Goal: Find specific page/section: Find specific page/section

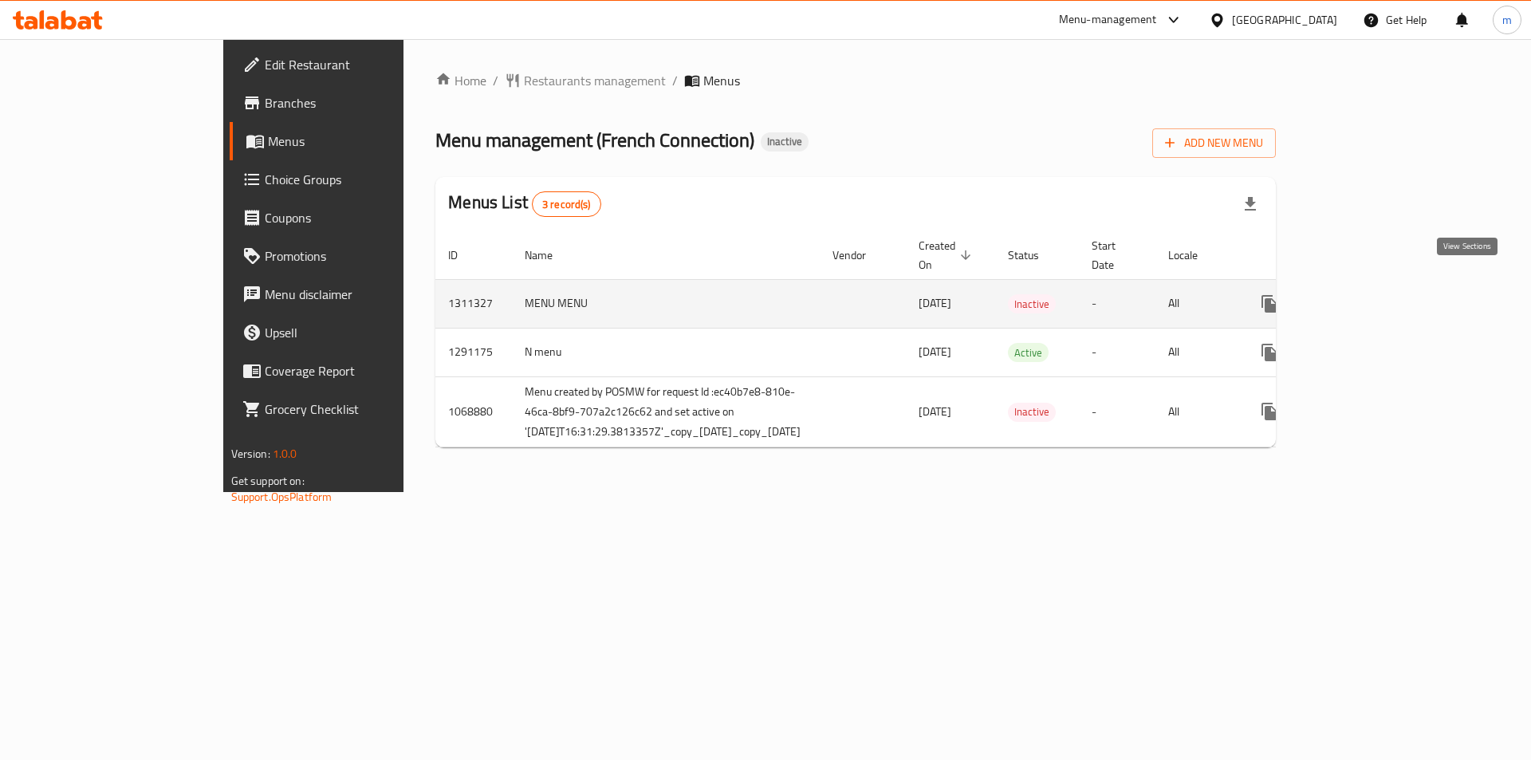
click at [1394, 294] on icon "enhanced table" at bounding box center [1384, 303] width 19 height 19
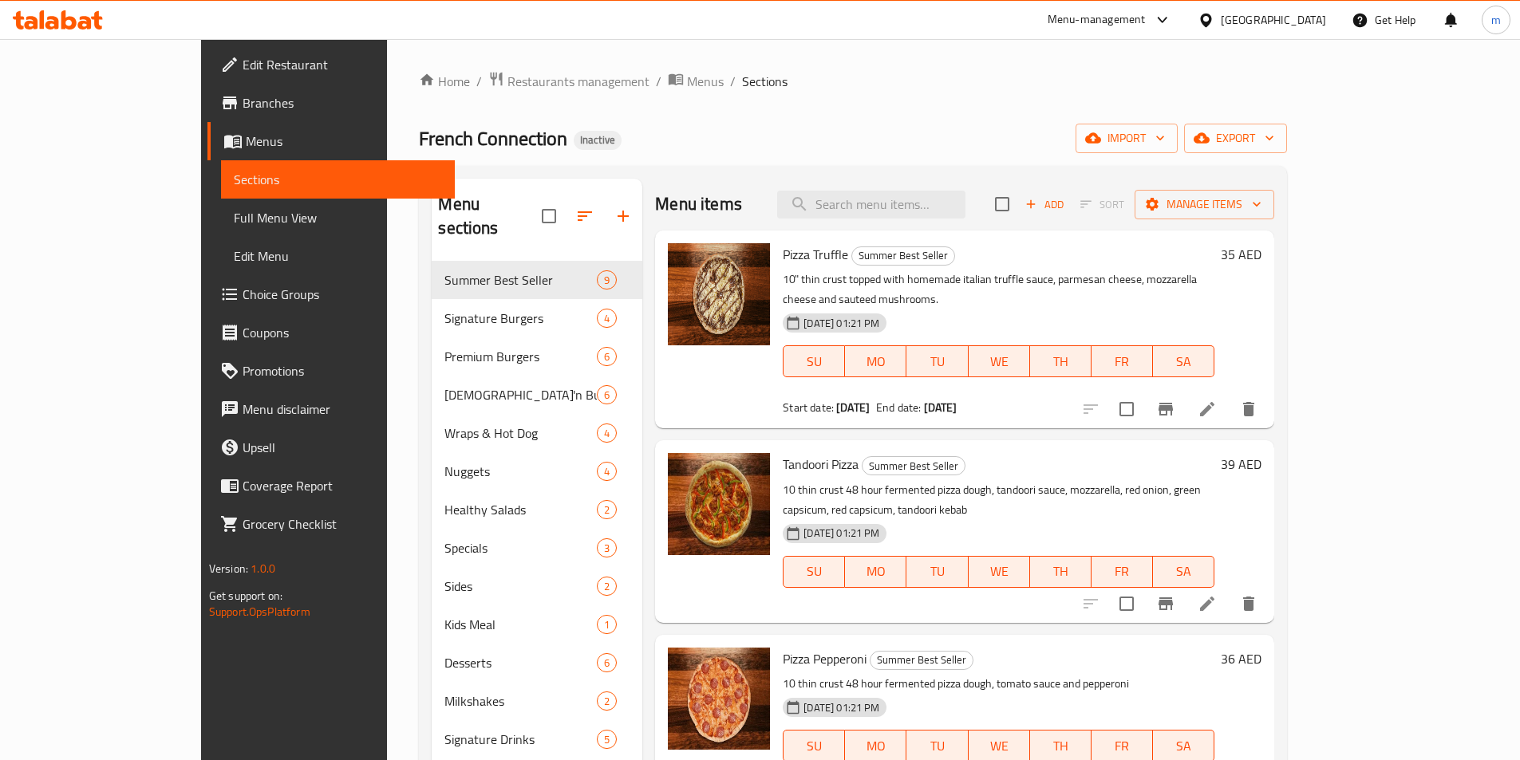
click at [234, 227] on span "Full Menu View" at bounding box center [338, 217] width 208 height 19
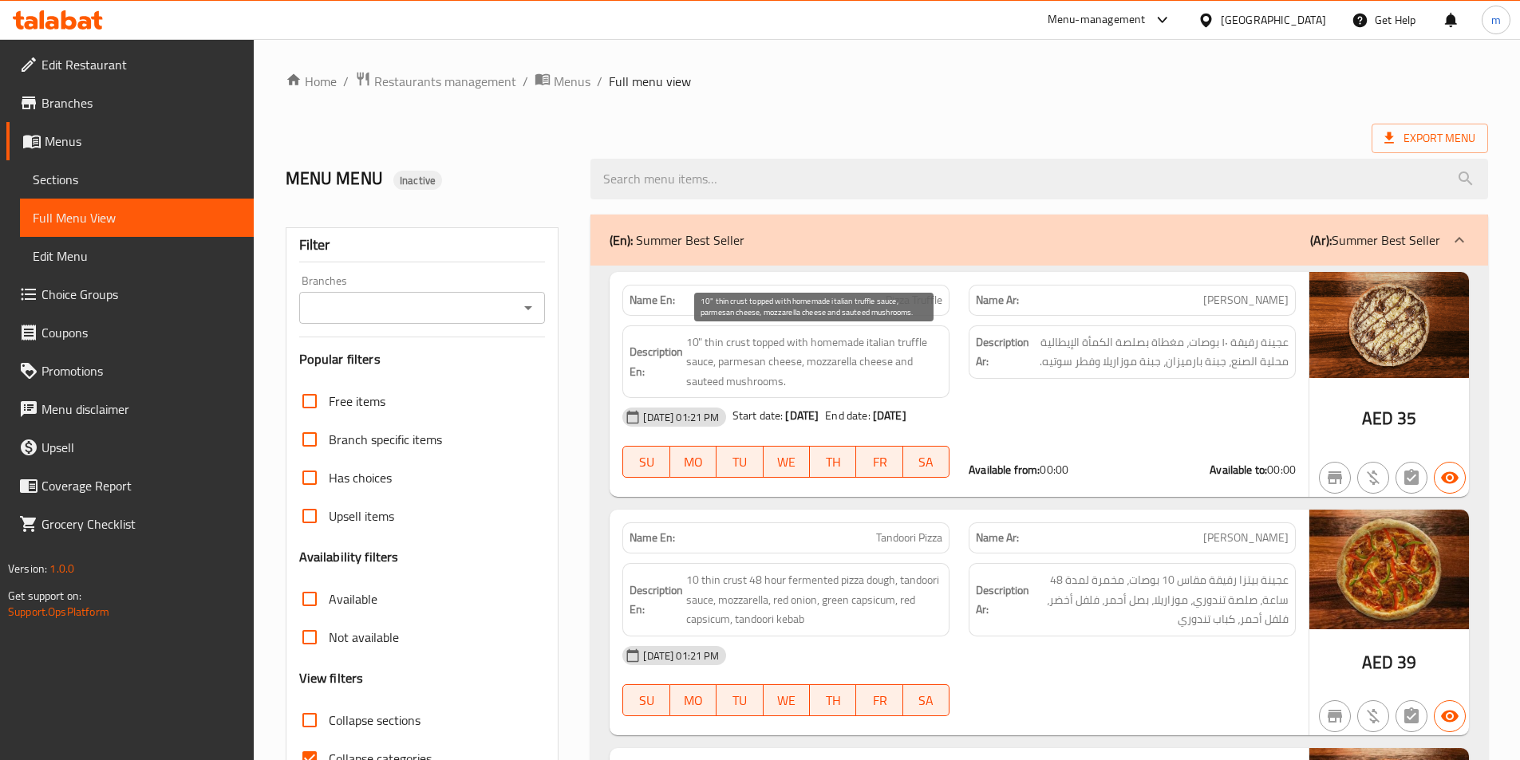
click at [733, 338] on span "10" thin crust topped with homemade italian truffle sauce, parmesan cheese, moz…" at bounding box center [814, 362] width 256 height 59
click at [735, 337] on span "10" thin crust topped with homemade italian truffle sauce, parmesan cheese, moz…" at bounding box center [814, 362] width 256 height 59
copy span "crust"
click at [994, 410] on div "12-09-2025 01:21 PM Start date: 10-04-2025 End date: 10-04-2125" at bounding box center [959, 417] width 692 height 38
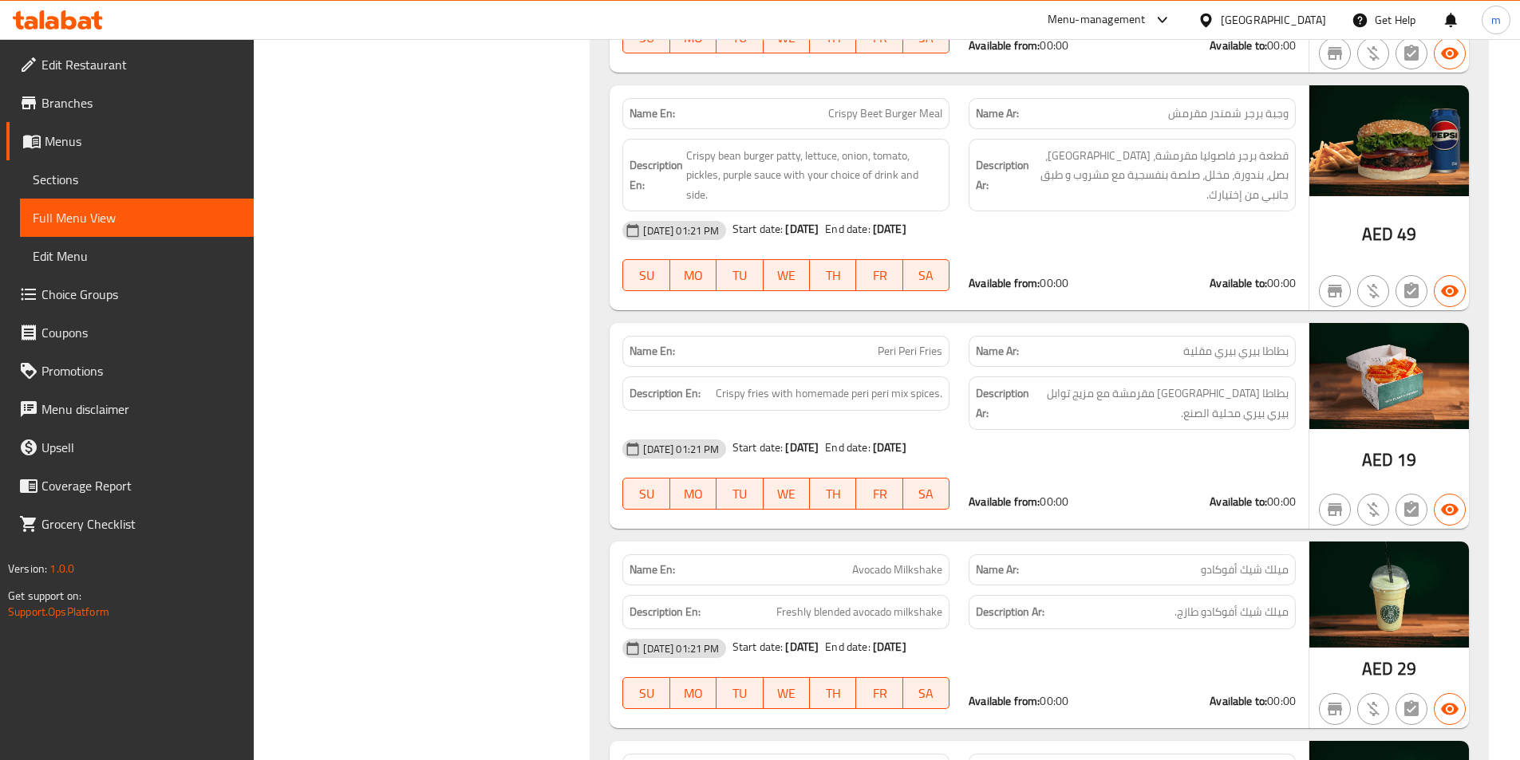
scroll to position [957, 0]
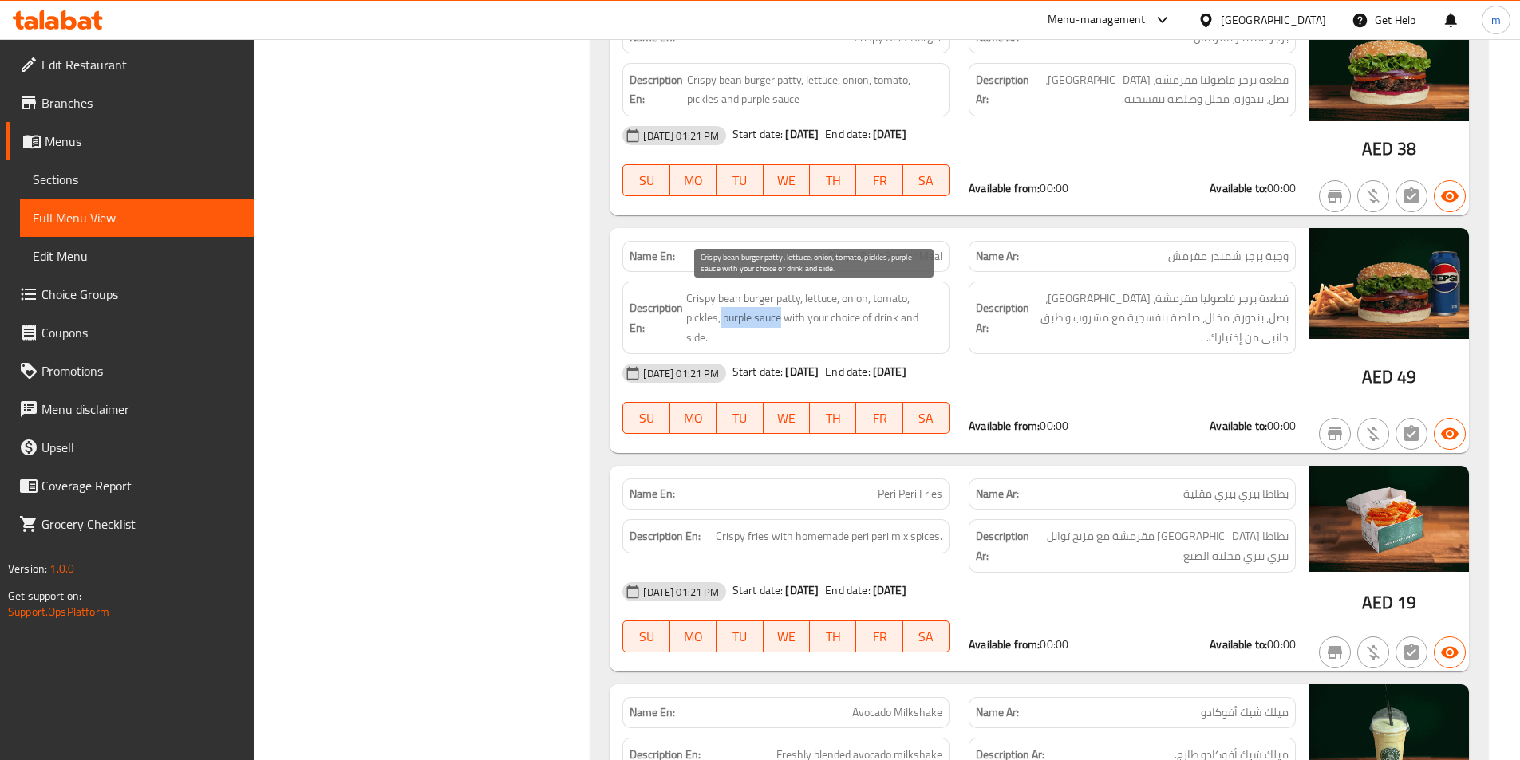
drag, startPoint x: 721, startPoint y: 318, endPoint x: 781, endPoint y: 322, distance: 60.0
click at [781, 322] on span "Crispy bean burger patty, lettuce, onion, tomato, pickles, purple sauce with yo…" at bounding box center [814, 318] width 256 height 59
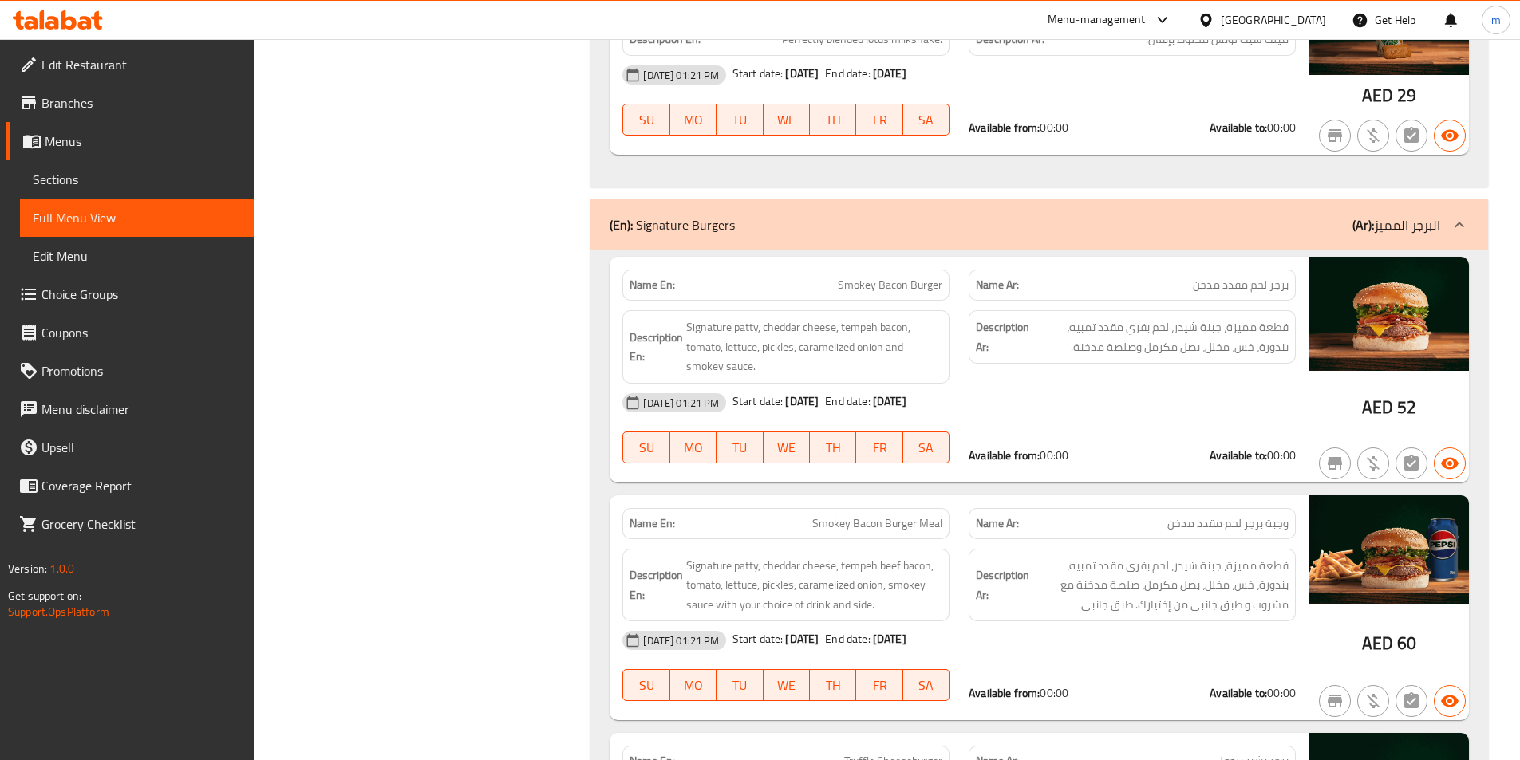
scroll to position [2154, 0]
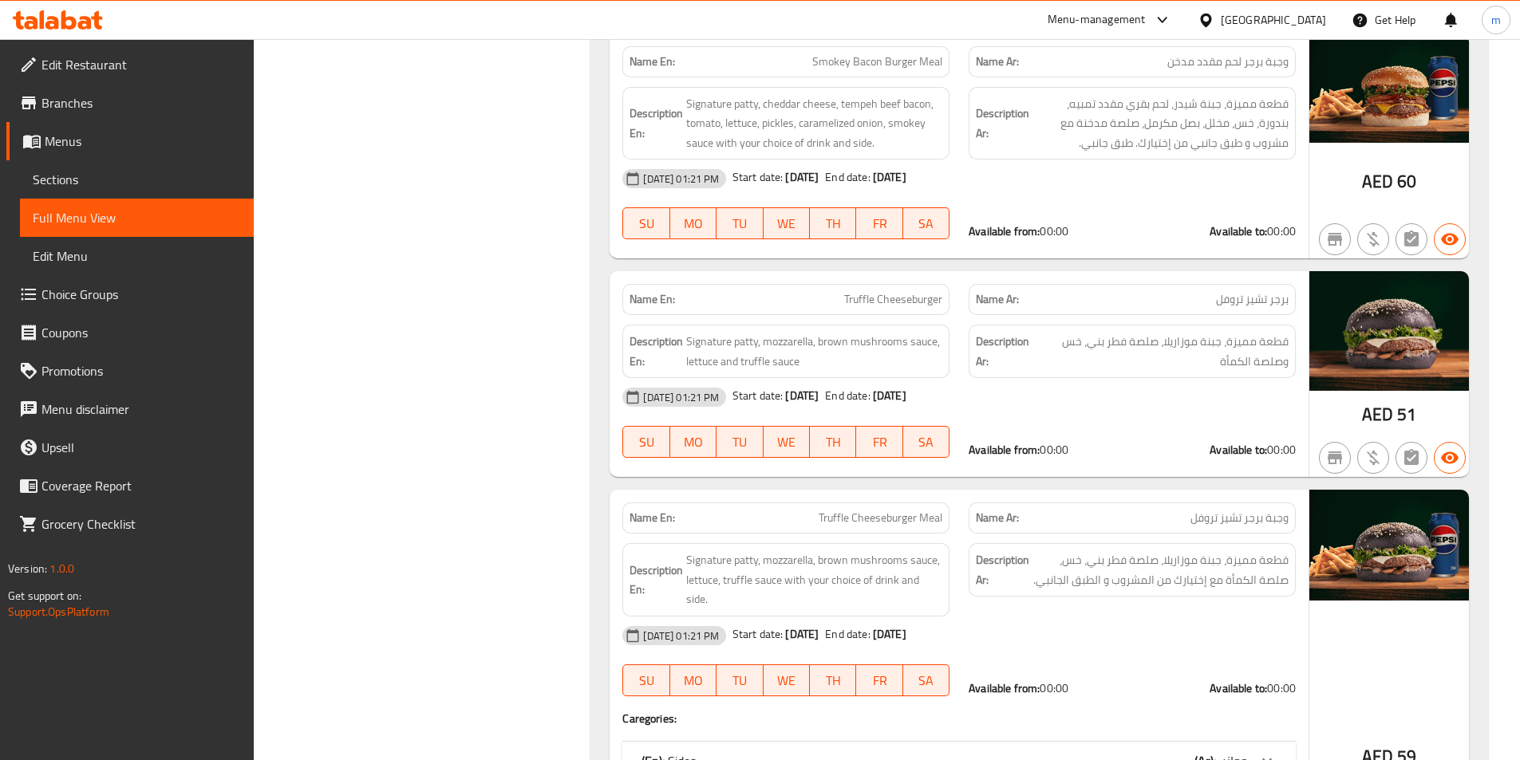
scroll to position [2951, 0]
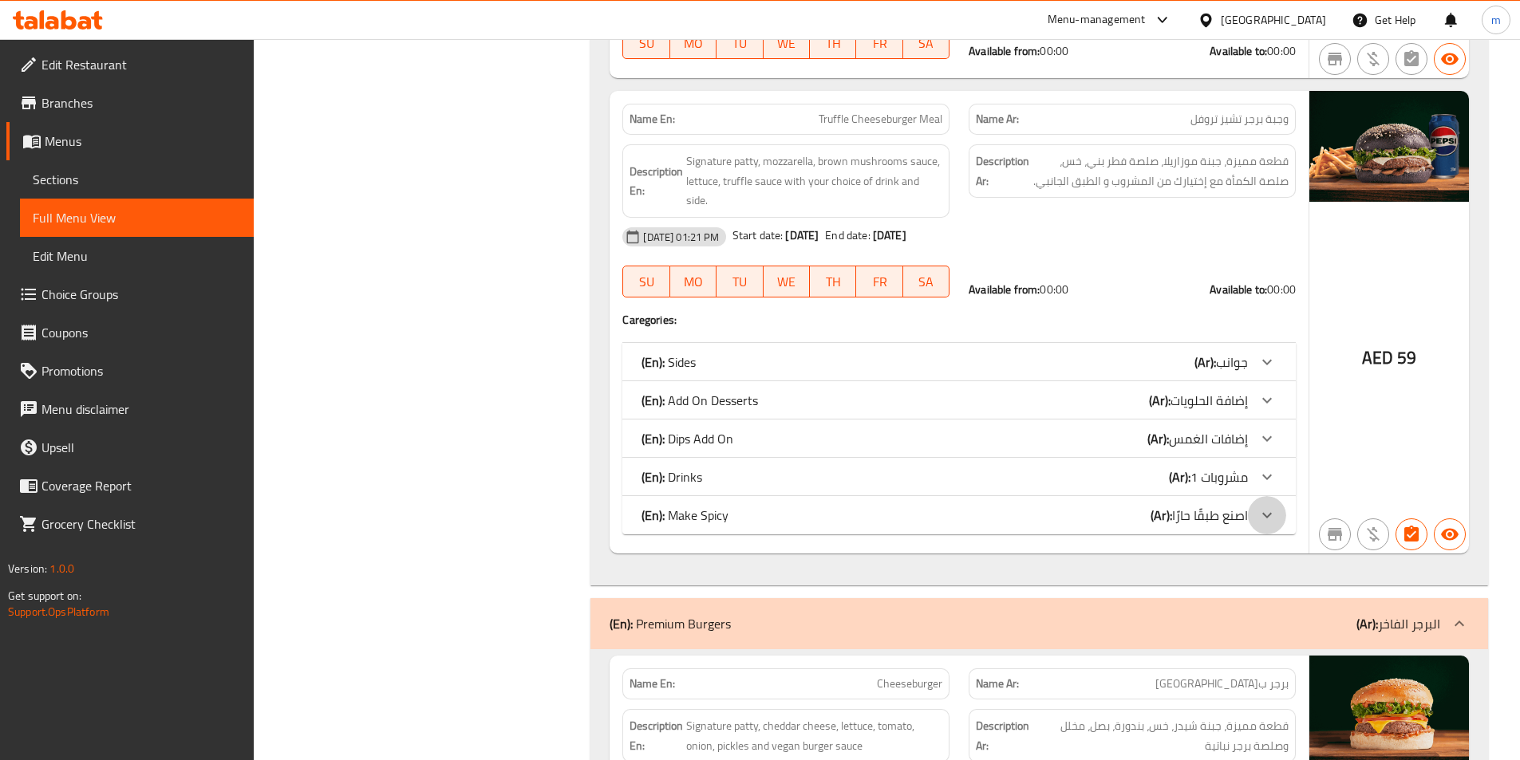
click at [1271, 518] on icon at bounding box center [1266, 515] width 19 height 19
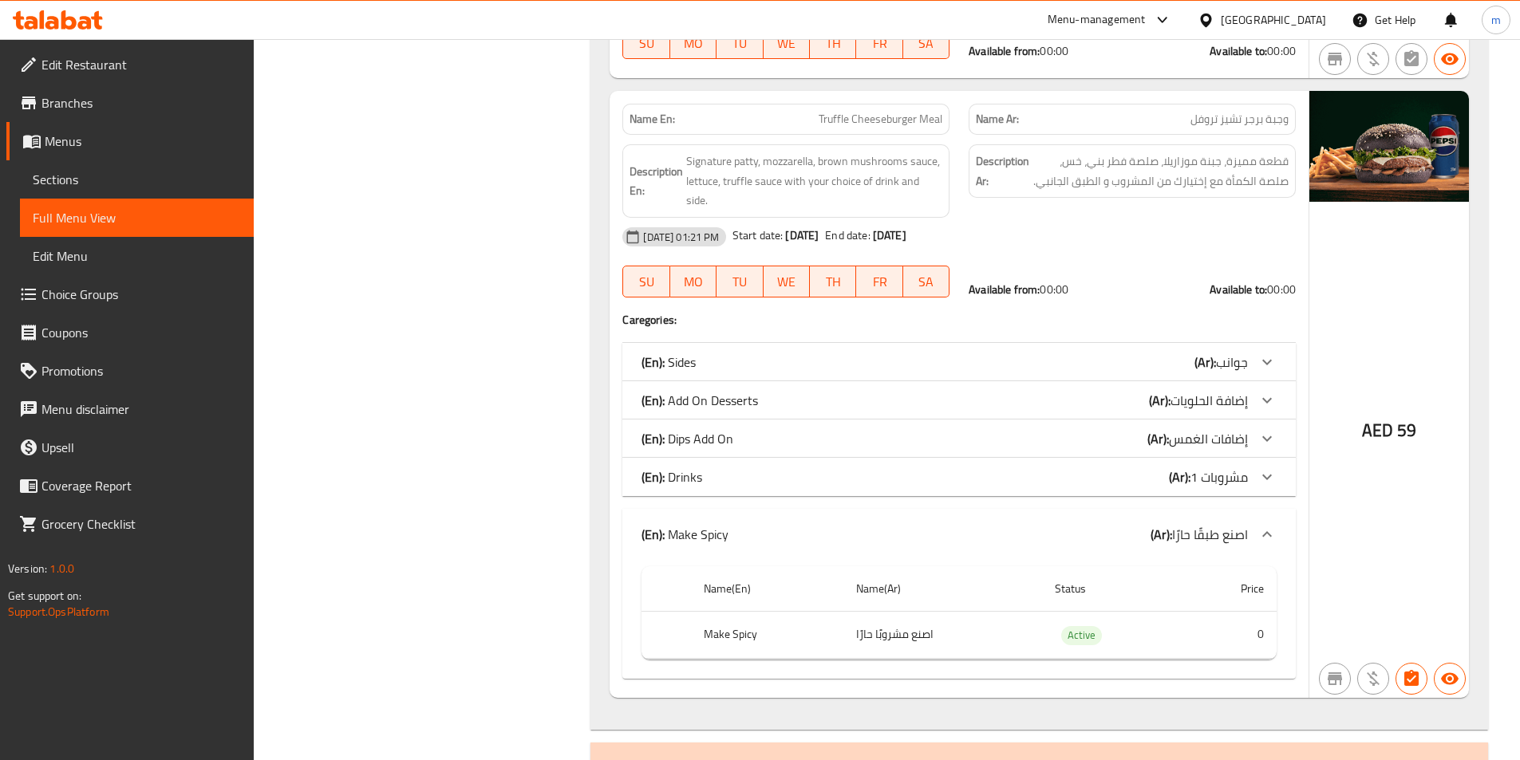
click at [1266, 475] on icon at bounding box center [1266, 476] width 19 height 19
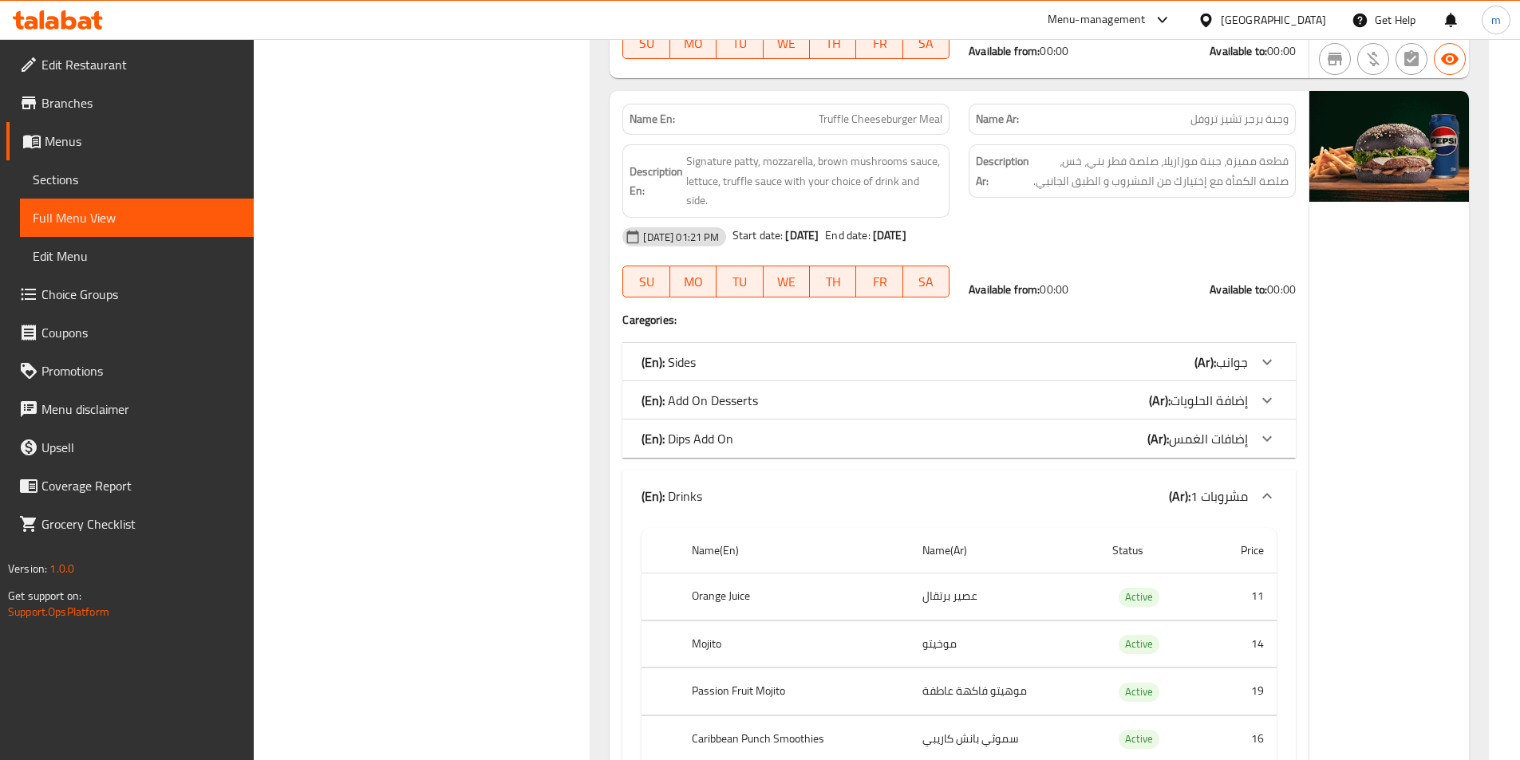
click at [1263, 439] on icon at bounding box center [1267, 439] width 10 height 6
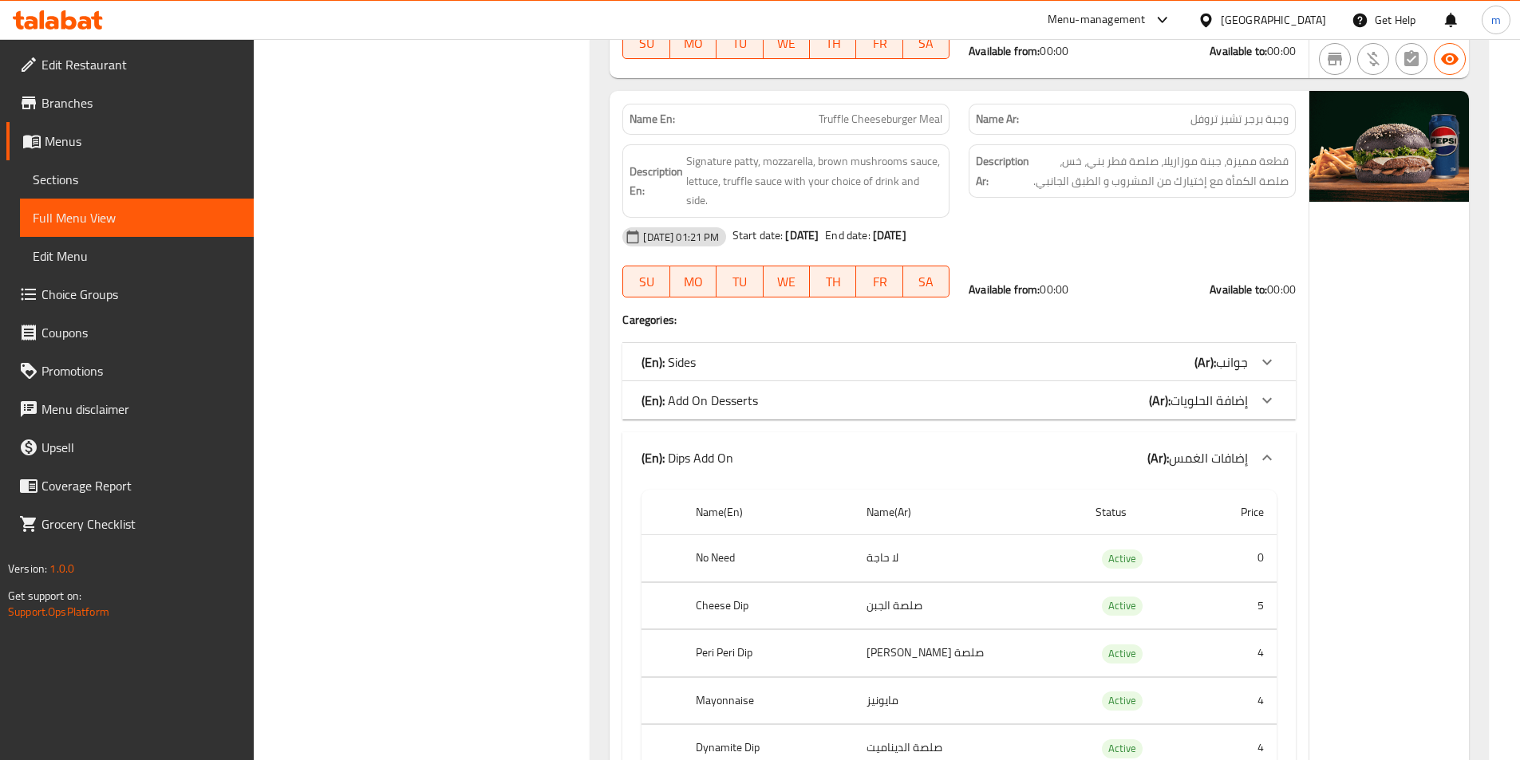
click at [1267, 402] on icon at bounding box center [1267, 401] width 10 height 6
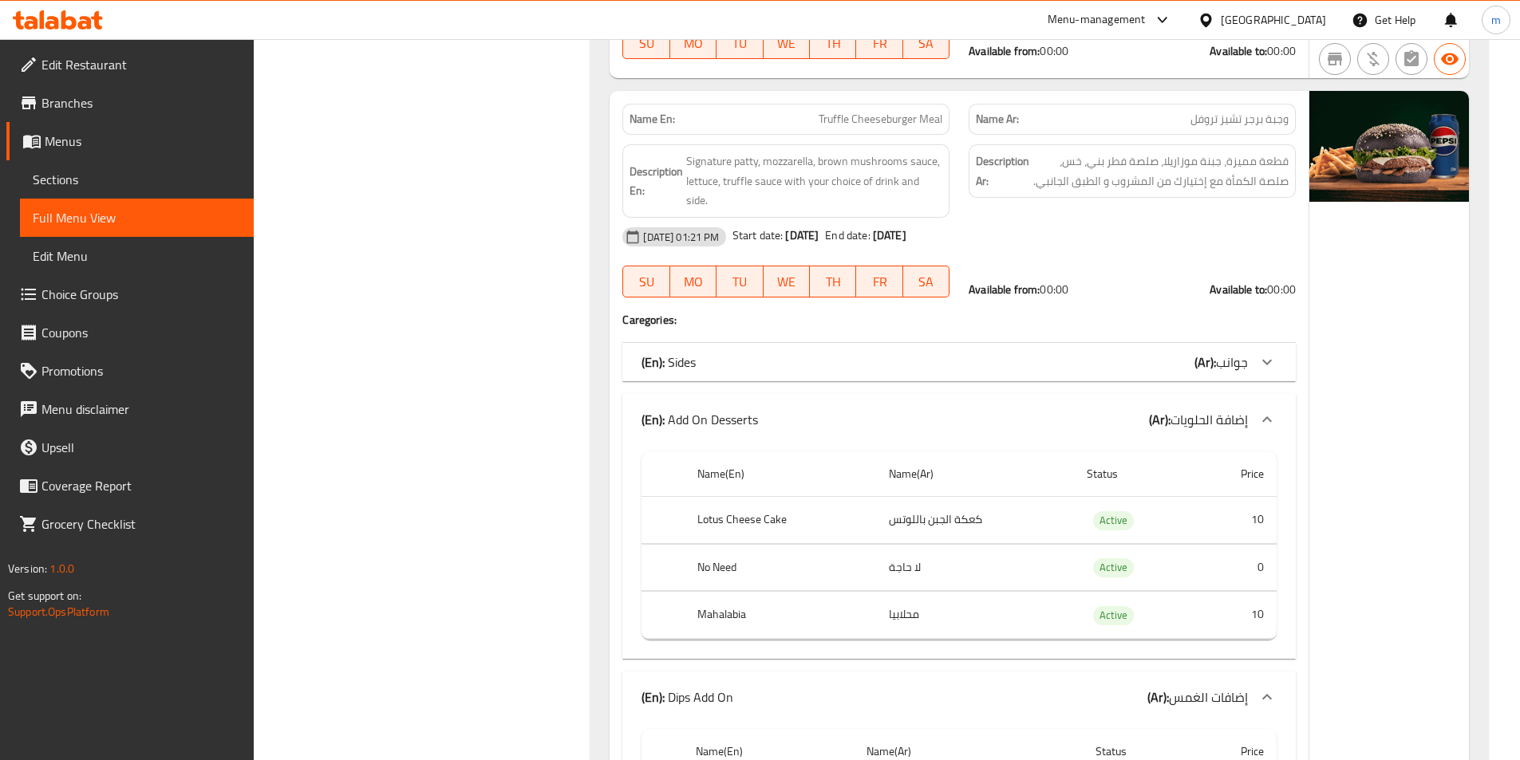
click at [1263, 366] on icon at bounding box center [1266, 362] width 19 height 19
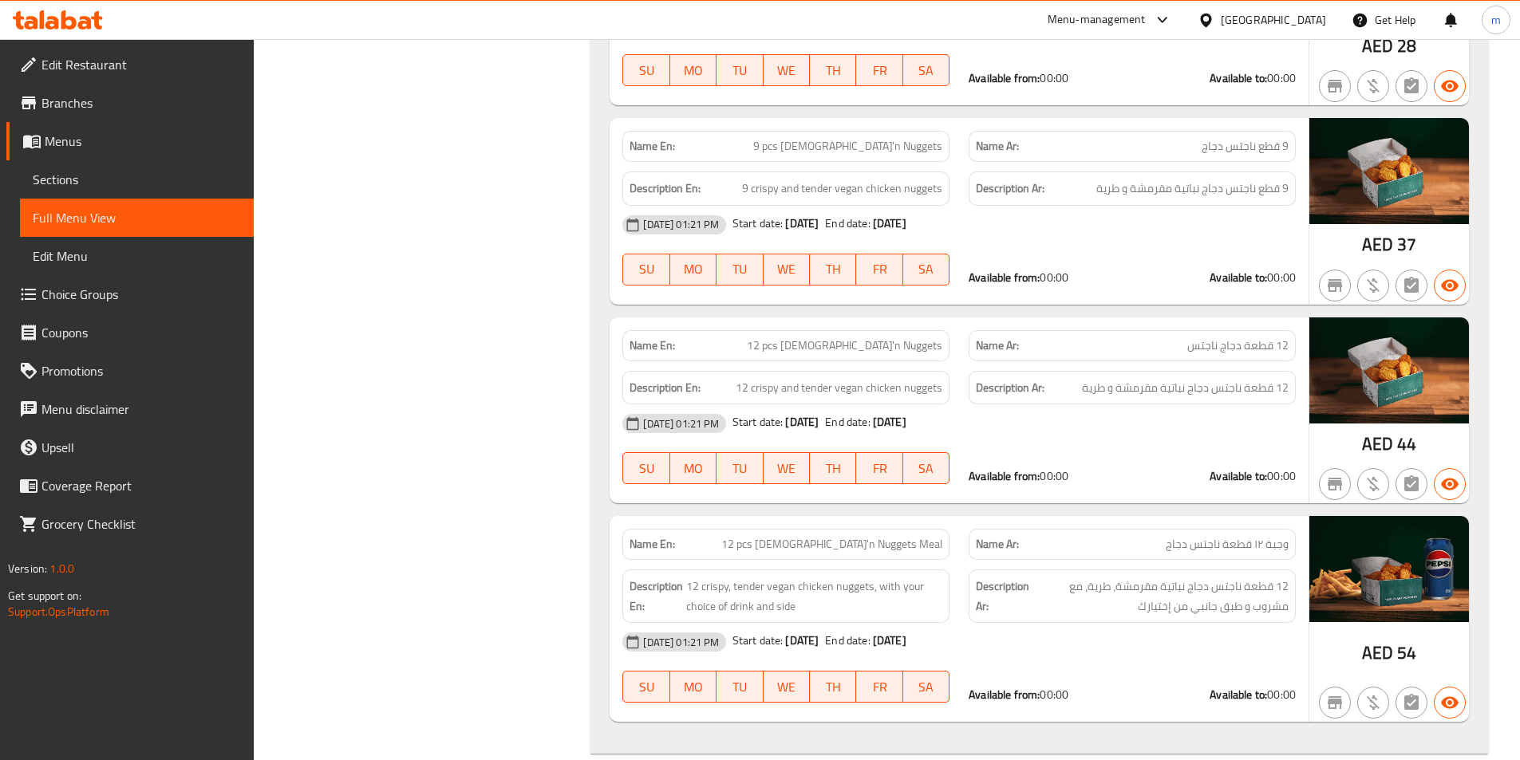
scroll to position [10210, 0]
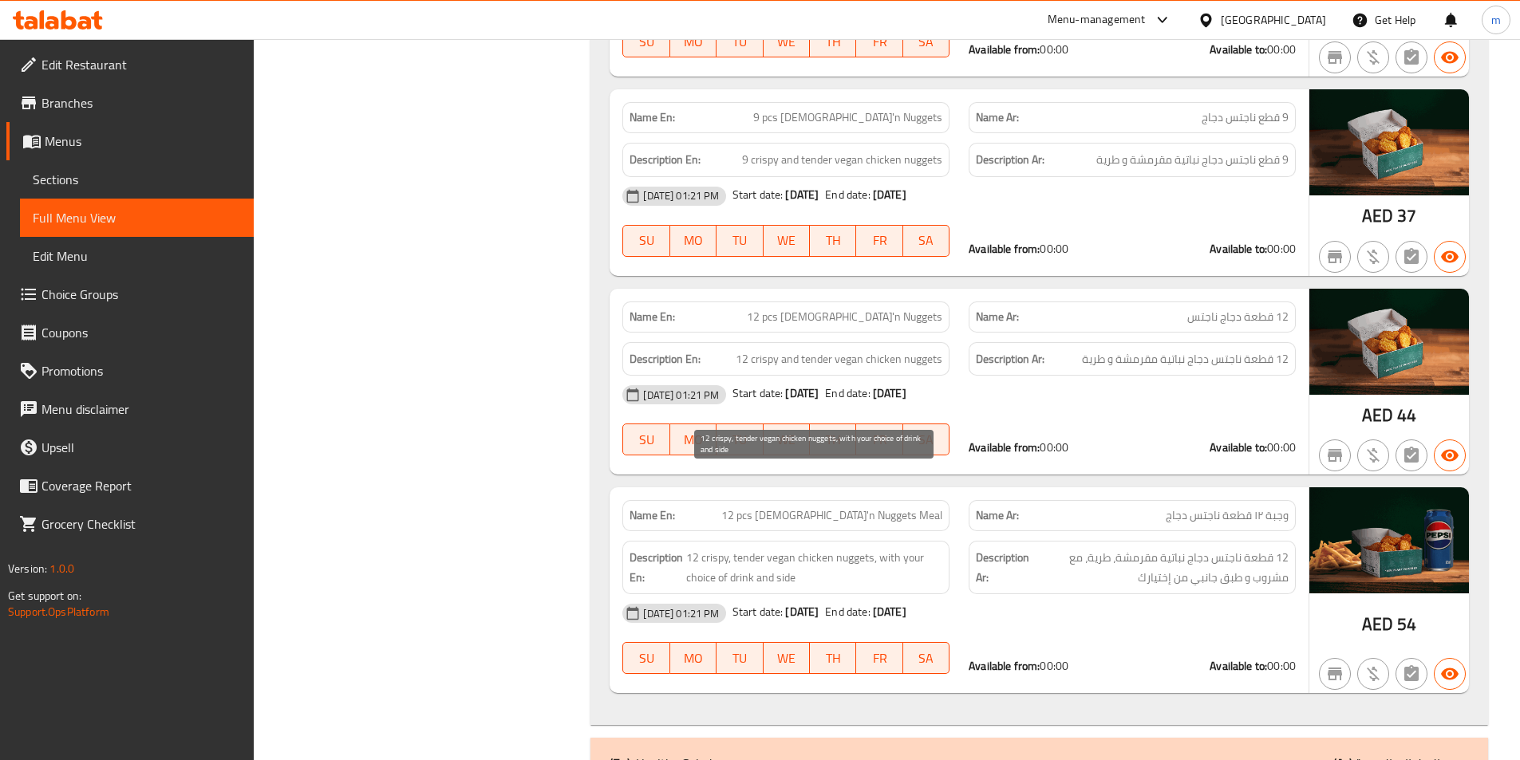
click at [778, 548] on span "12 crispy, tender vegan chicken nuggets, with your choice of drink and side" at bounding box center [814, 567] width 256 height 39
copy span "vegan"
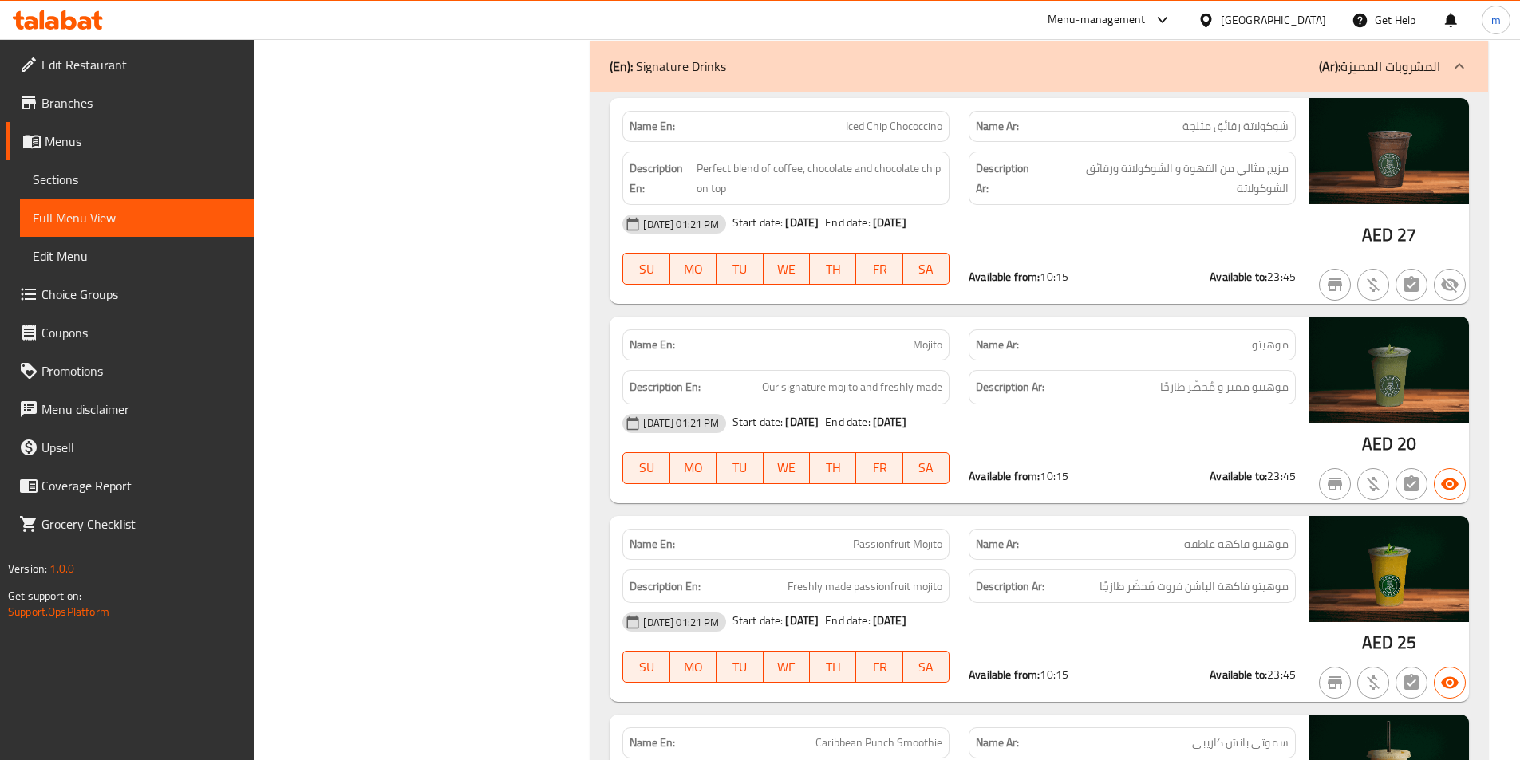
scroll to position [15315, 0]
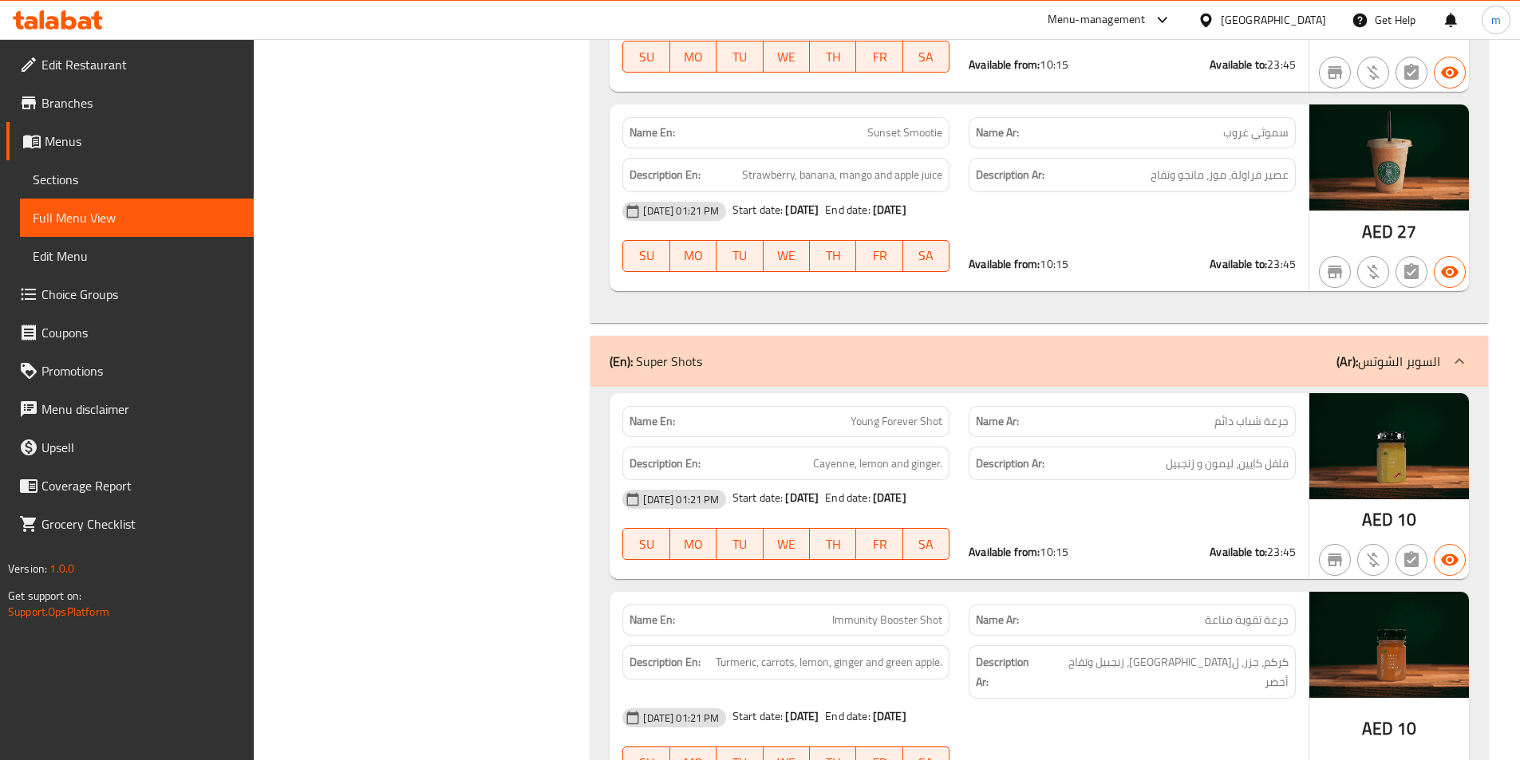
scroll to position [16192, 0]
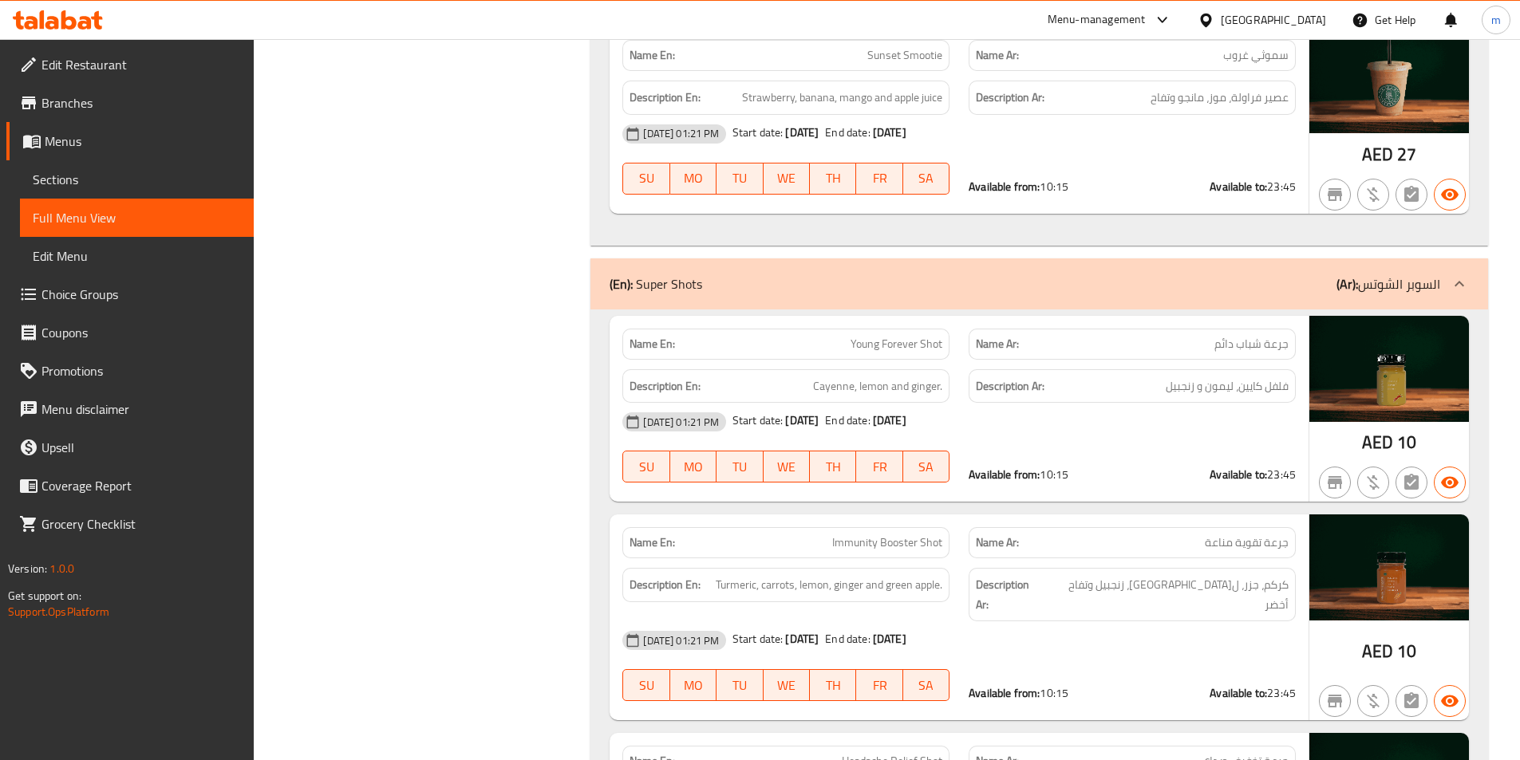
click at [859, 534] on span "Immunity Booster Shot" at bounding box center [887, 542] width 110 height 17
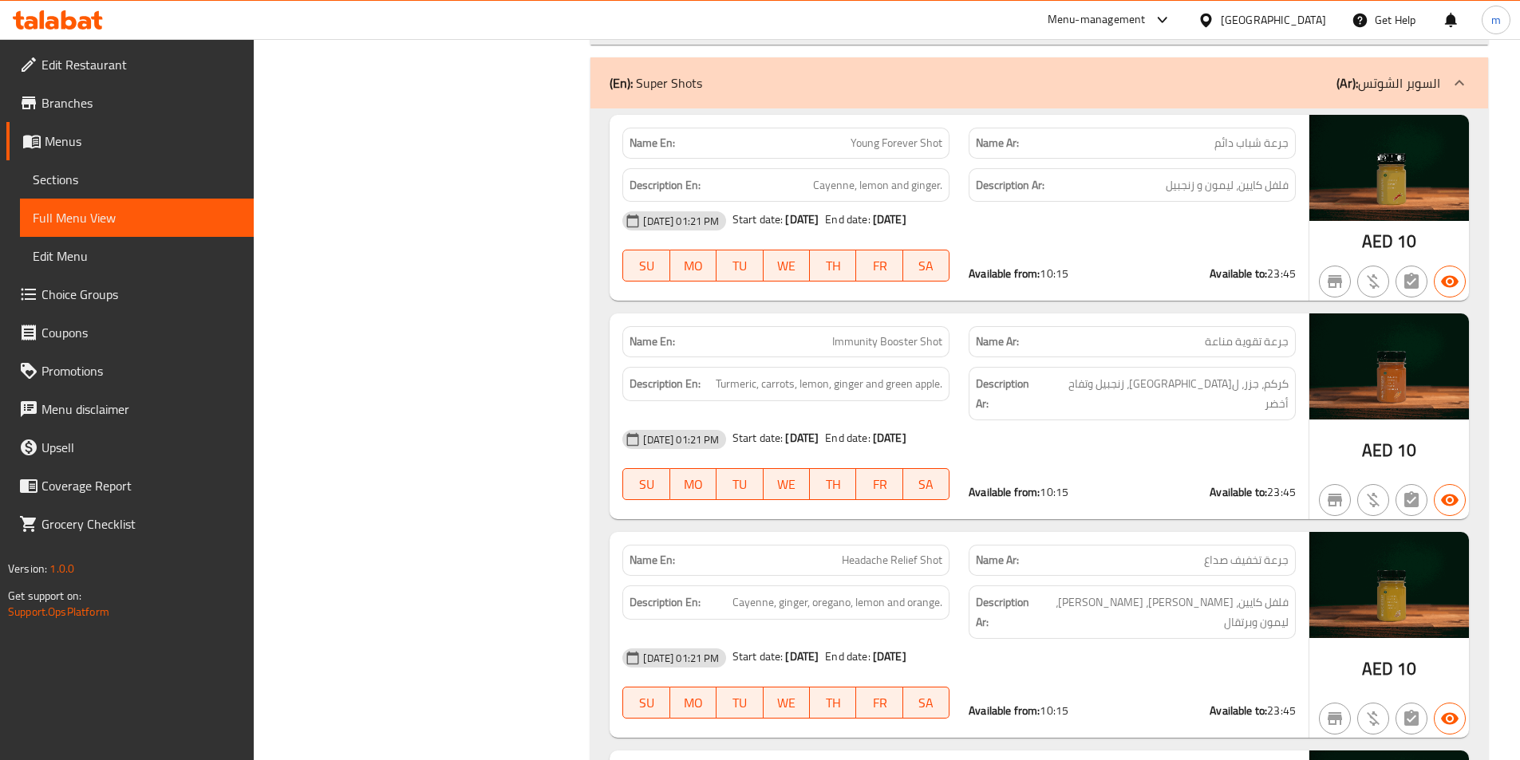
scroll to position [16511, 0]
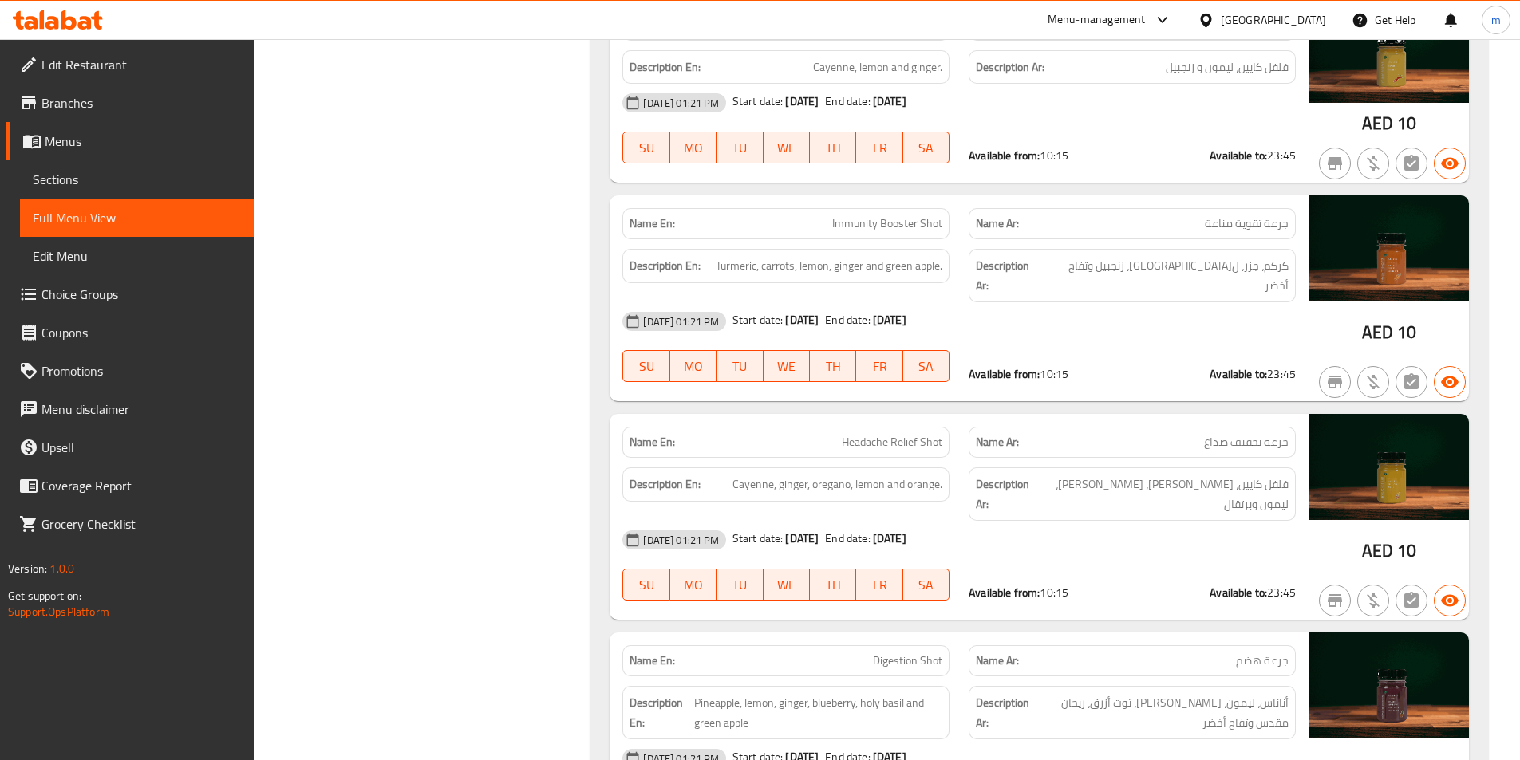
click at [905, 652] on span "Digestion Shot" at bounding box center [907, 660] width 69 height 17
copy span "Digestion"
click at [1258, 652] on span "جرعة هضم" at bounding box center [1262, 660] width 53 height 17
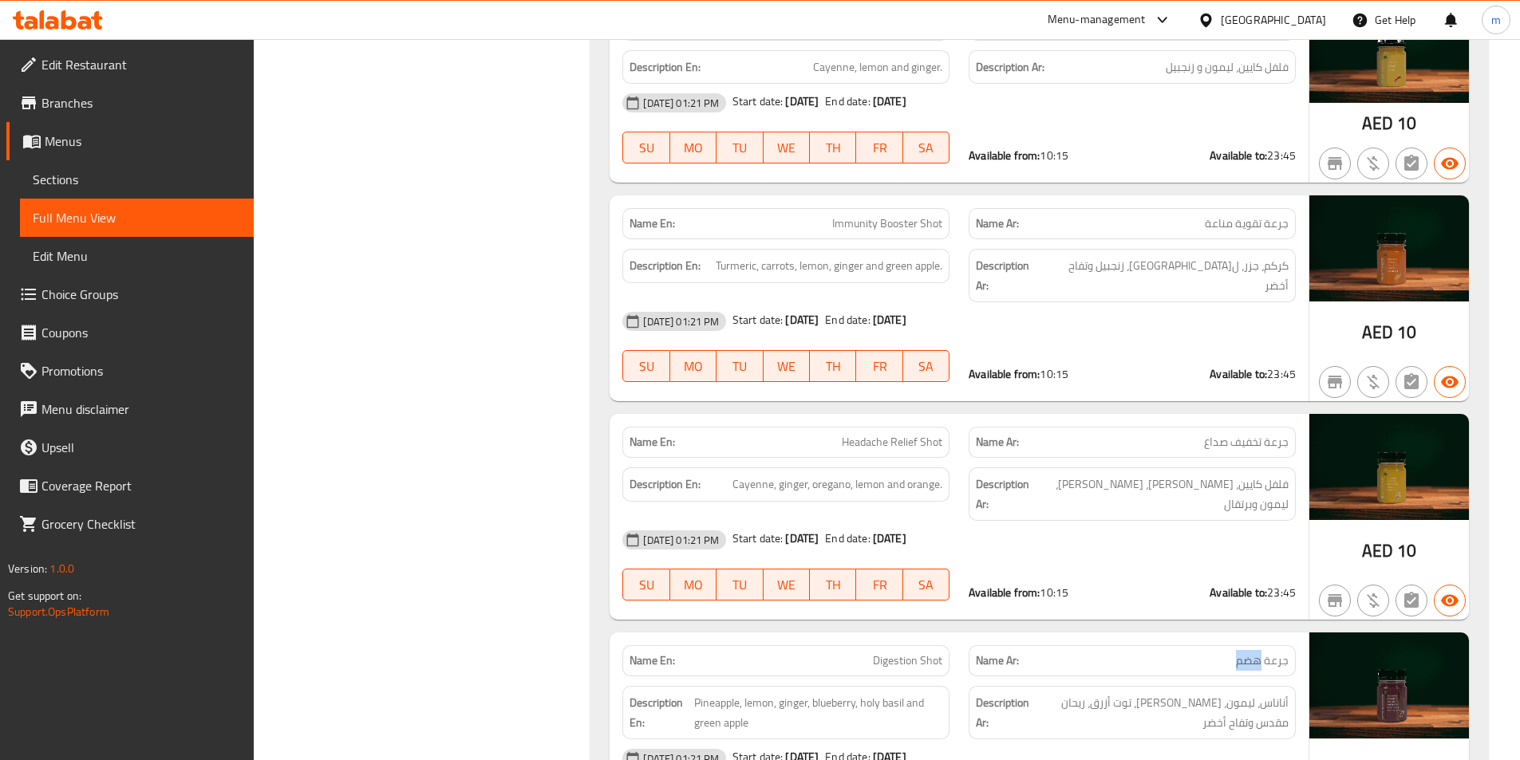
copy span "هضم"
click at [1097, 652] on p "Name Ar: جرعة هضم" at bounding box center [1132, 660] width 313 height 17
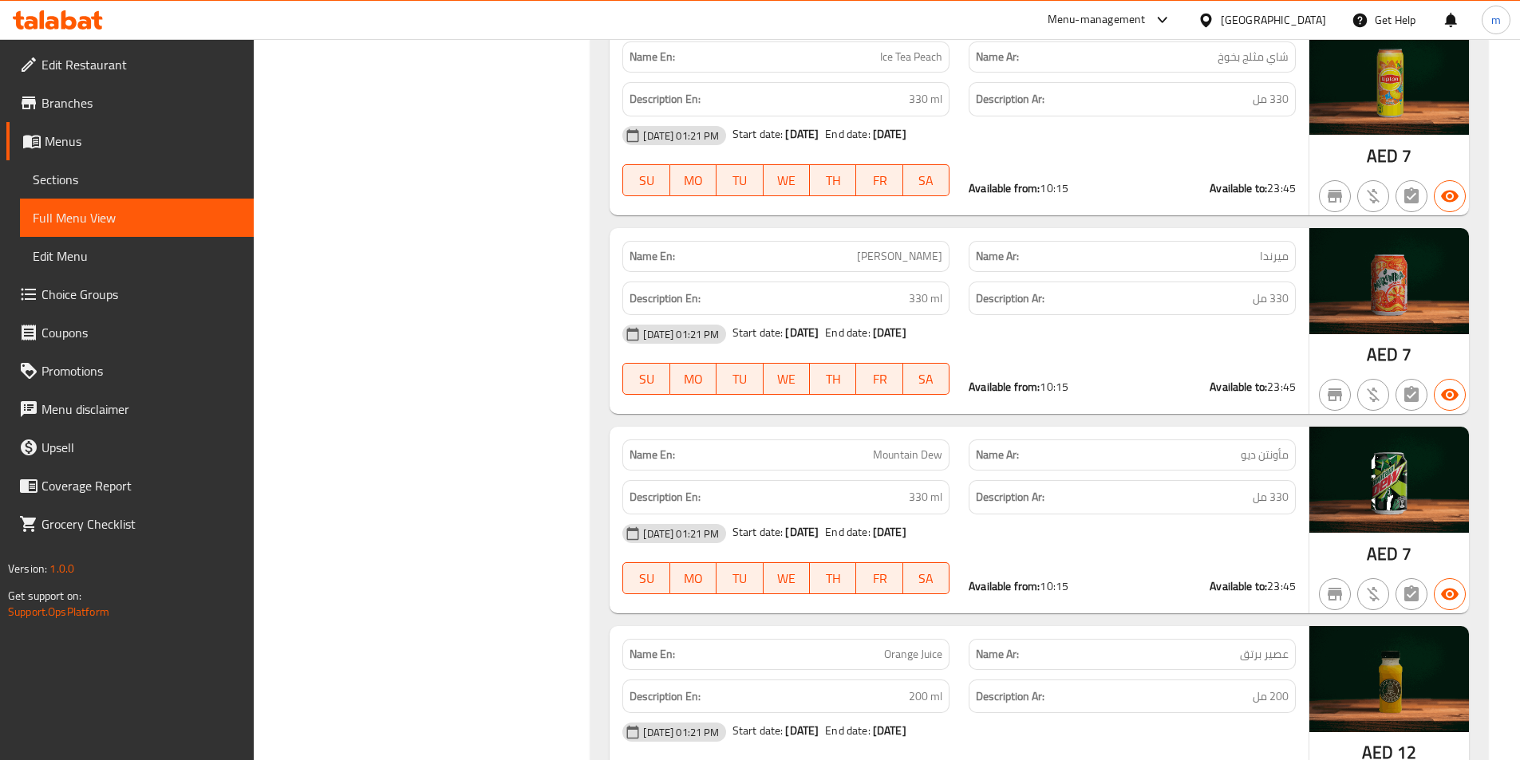
scroll to position [20978, 0]
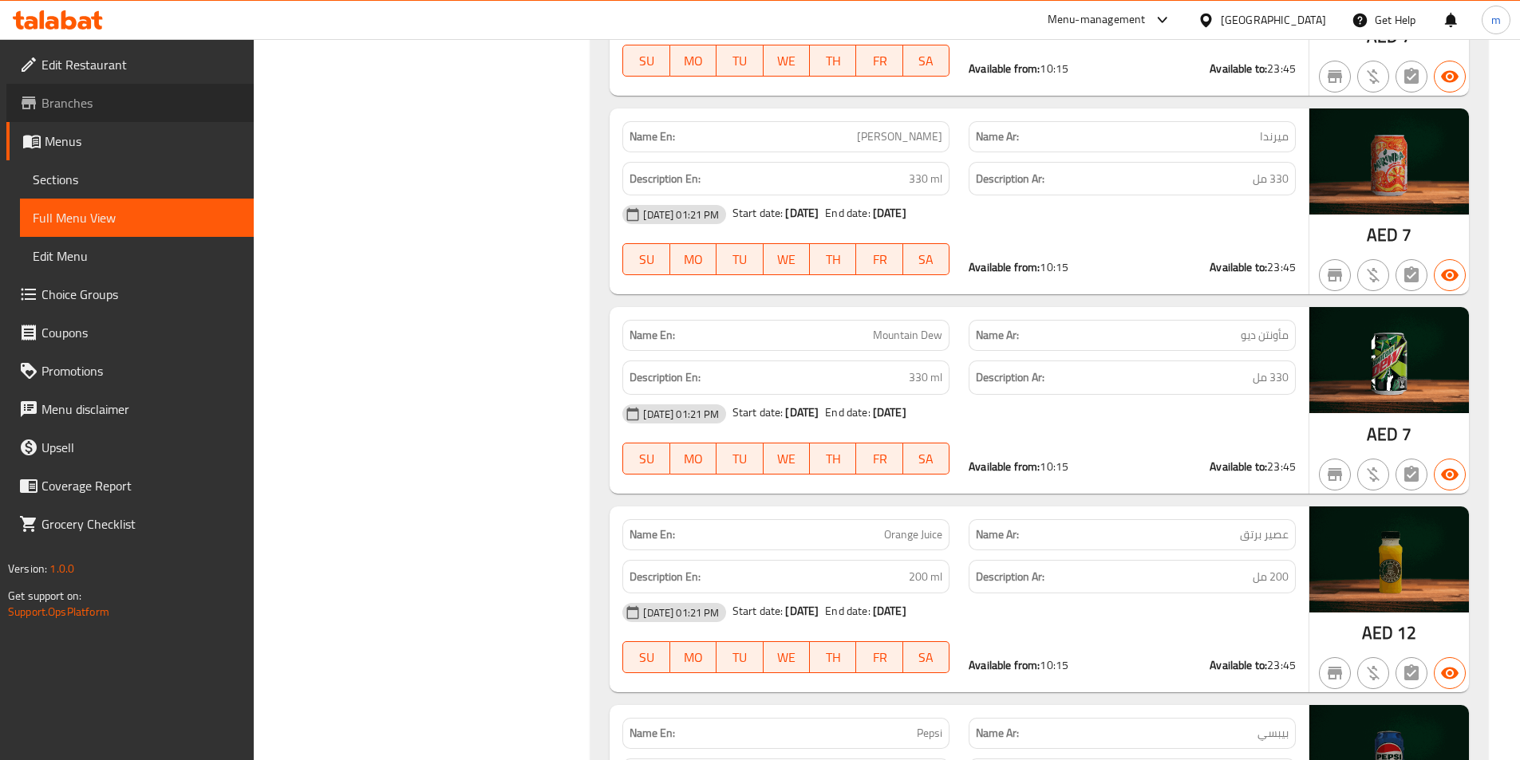
click at [93, 104] on span "Branches" at bounding box center [140, 102] width 199 height 19
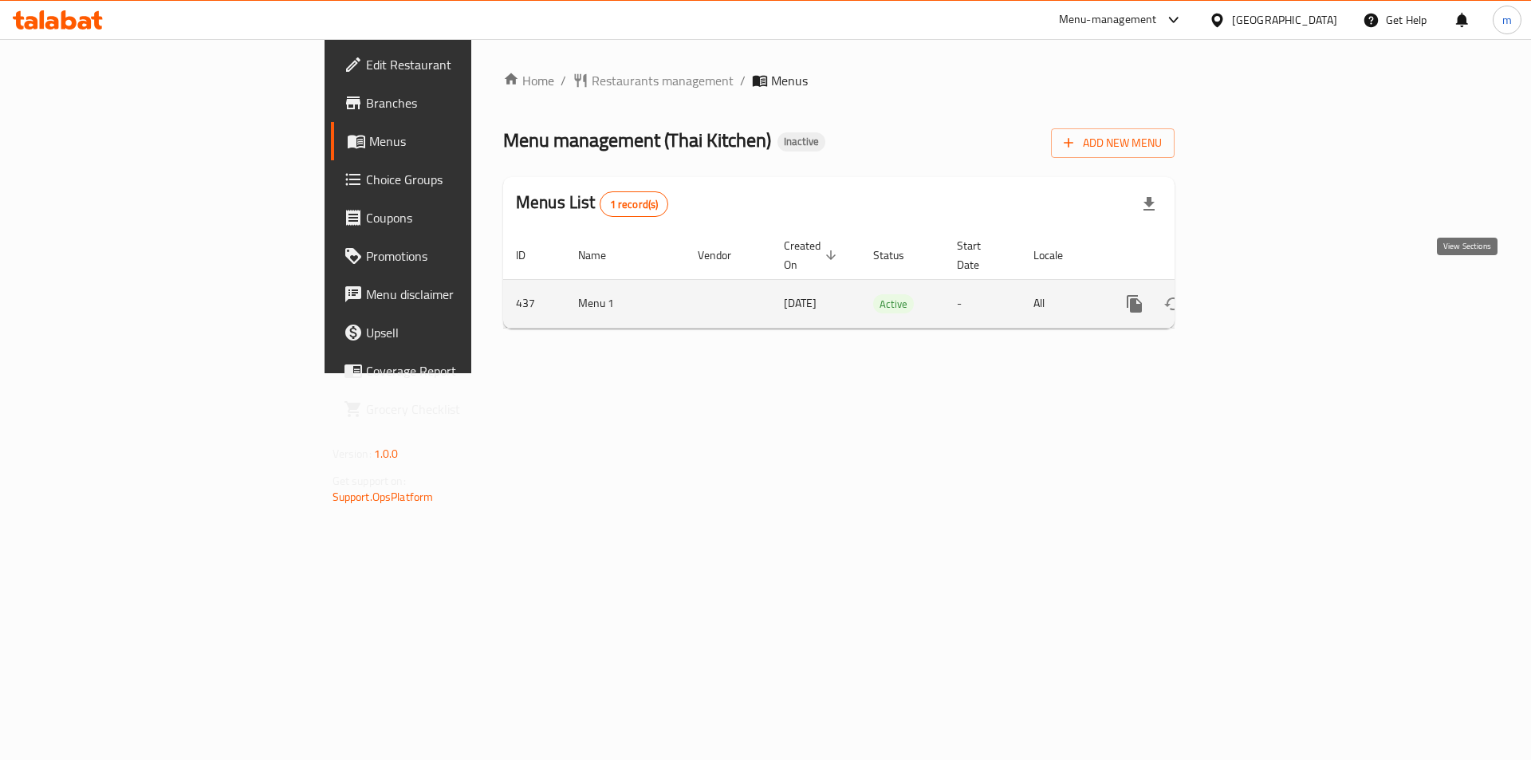
click at [1257, 297] on icon "enhanced table" at bounding box center [1250, 304] width 14 height 14
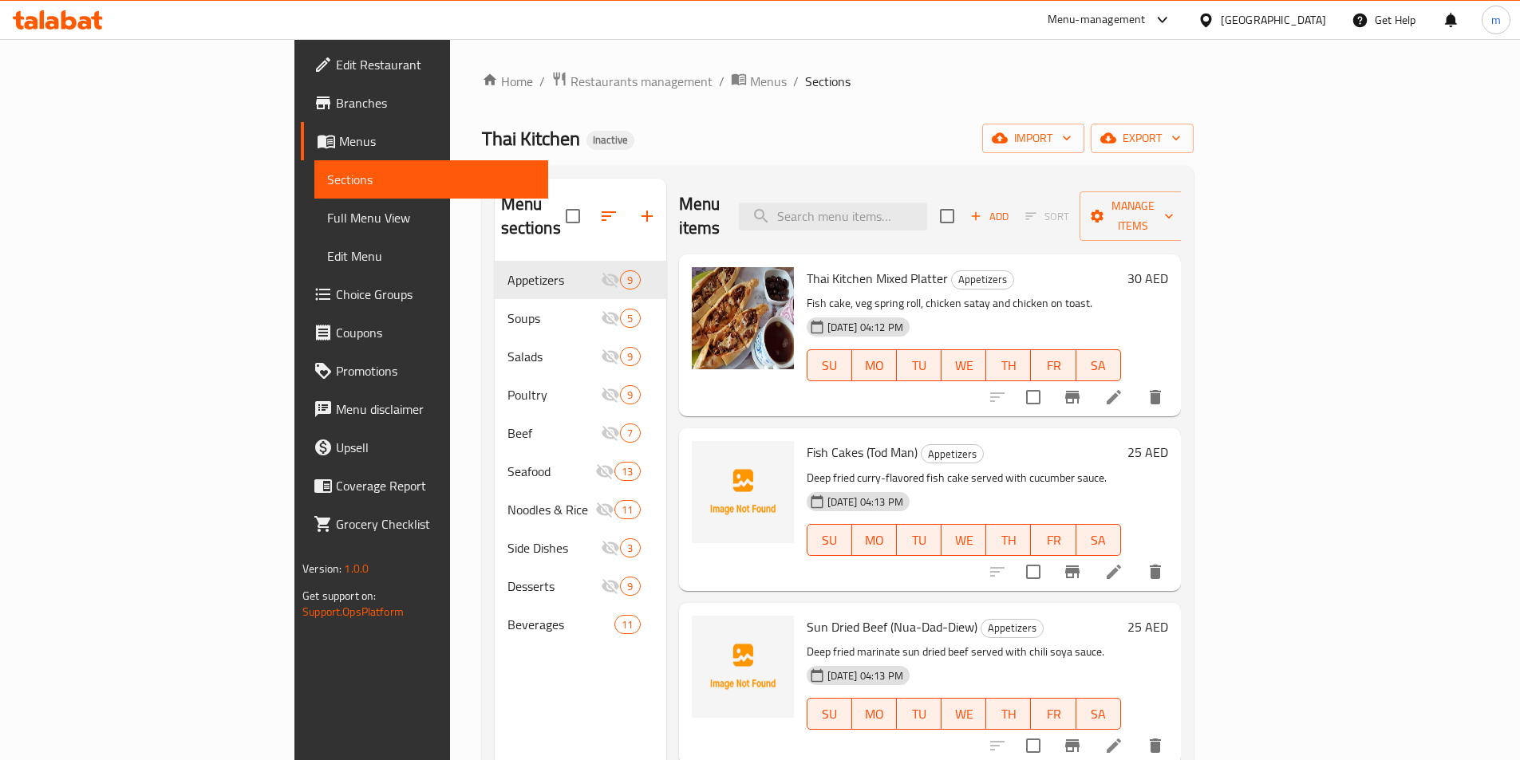
click at [327, 223] on span "Full Menu View" at bounding box center [431, 217] width 208 height 19
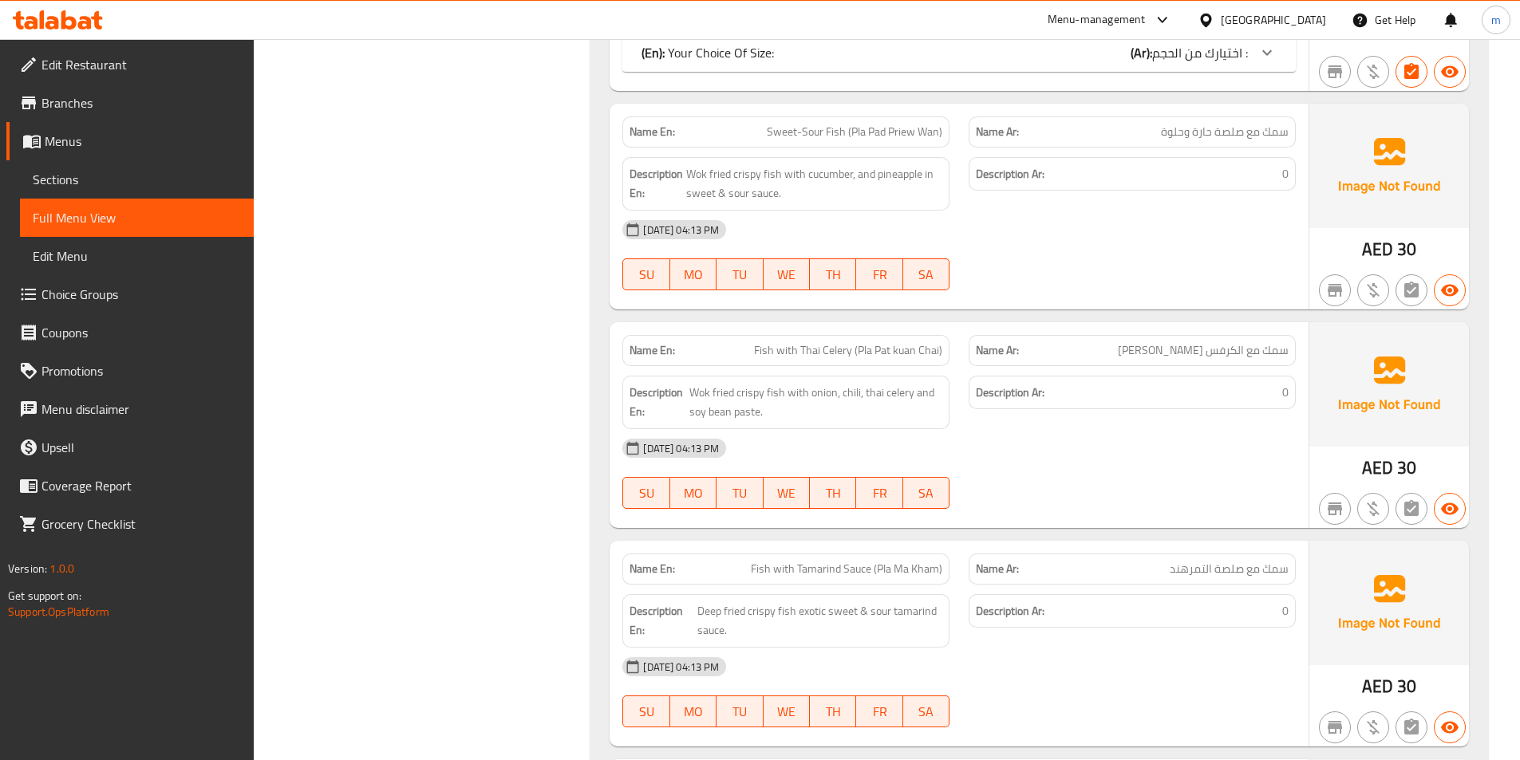
scroll to position [10178, 0]
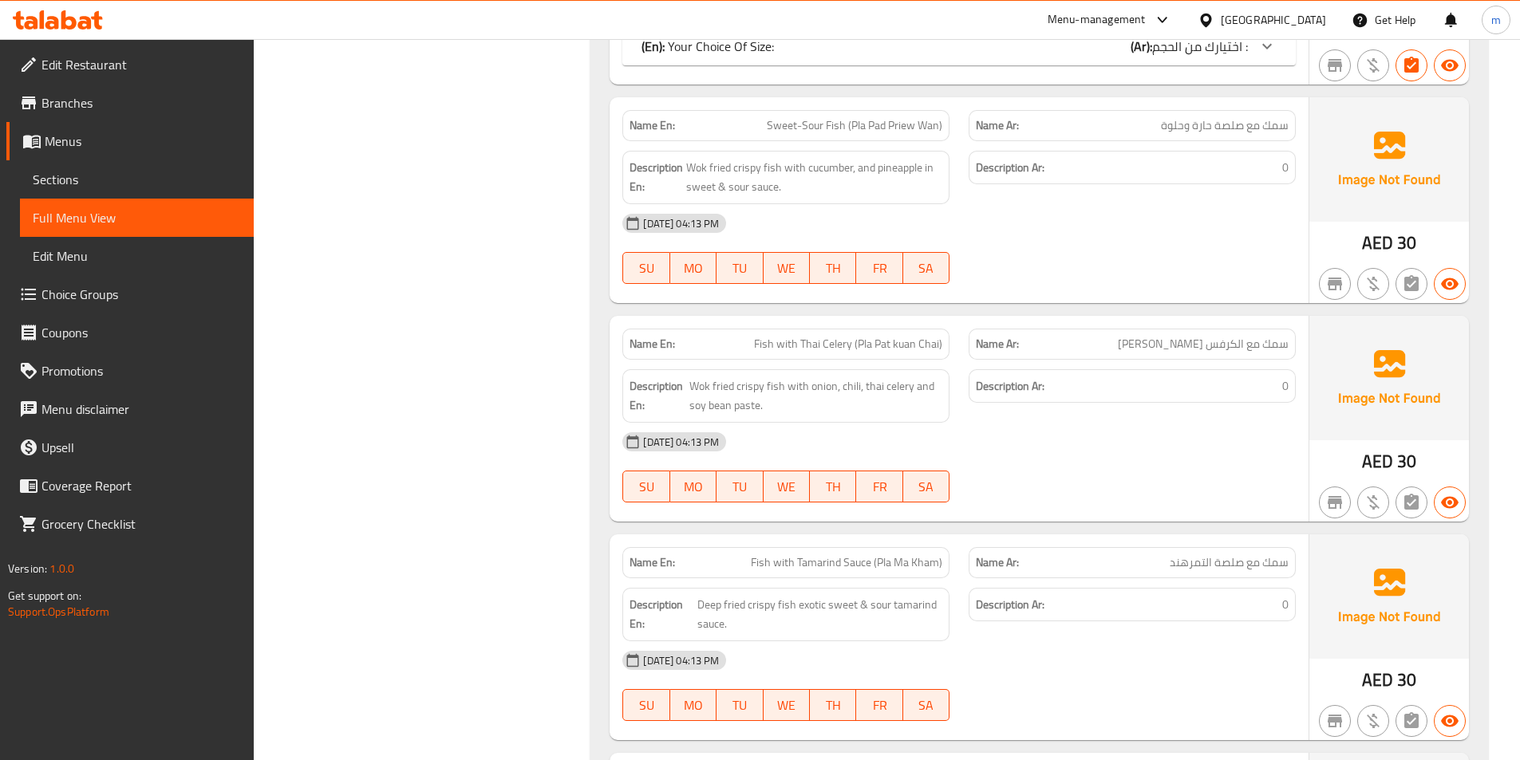
click at [828, 554] on span "Fish with Tamarind Sauce (Pla Ma Kham)" at bounding box center [846, 562] width 191 height 17
copy span "Tamarind"
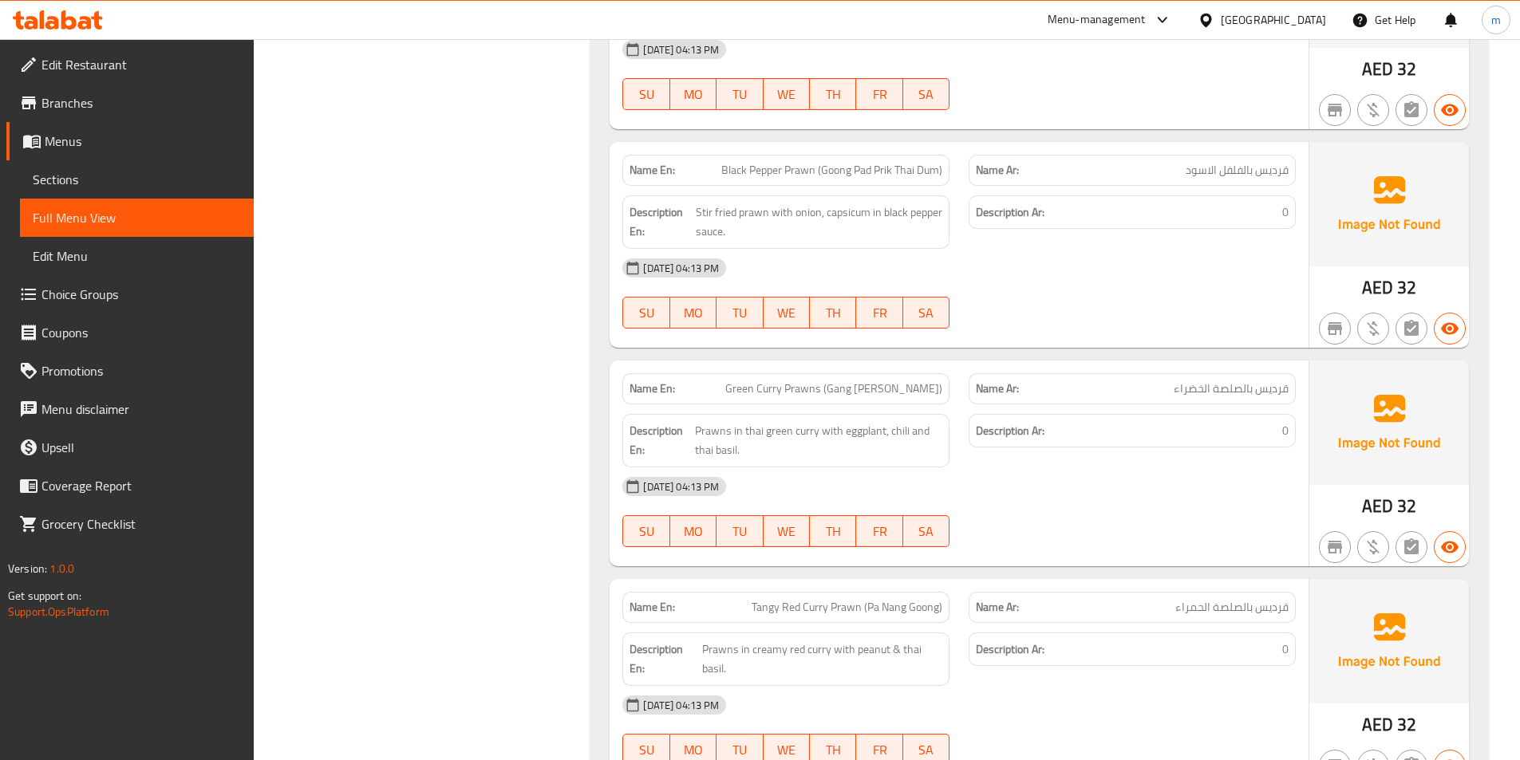
scroll to position [11135, 0]
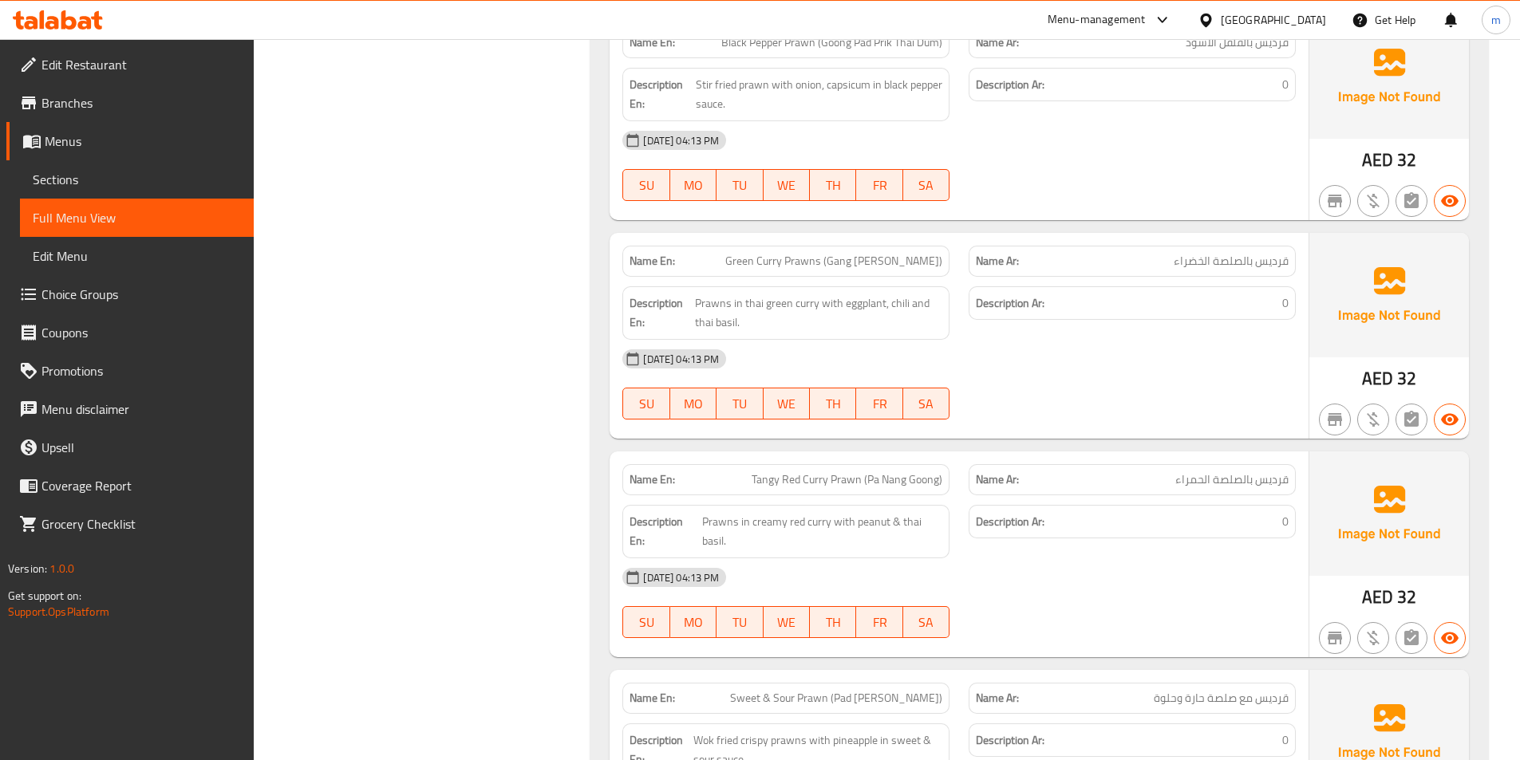
click at [1280, 253] on span "قرديس بالصلصة الخضراء" at bounding box center [1230, 261] width 115 height 17
copy span "قرديس"
click at [807, 253] on span "Green Curry Prawns (Gang Keaw Wan Goong)" at bounding box center [833, 261] width 217 height 17
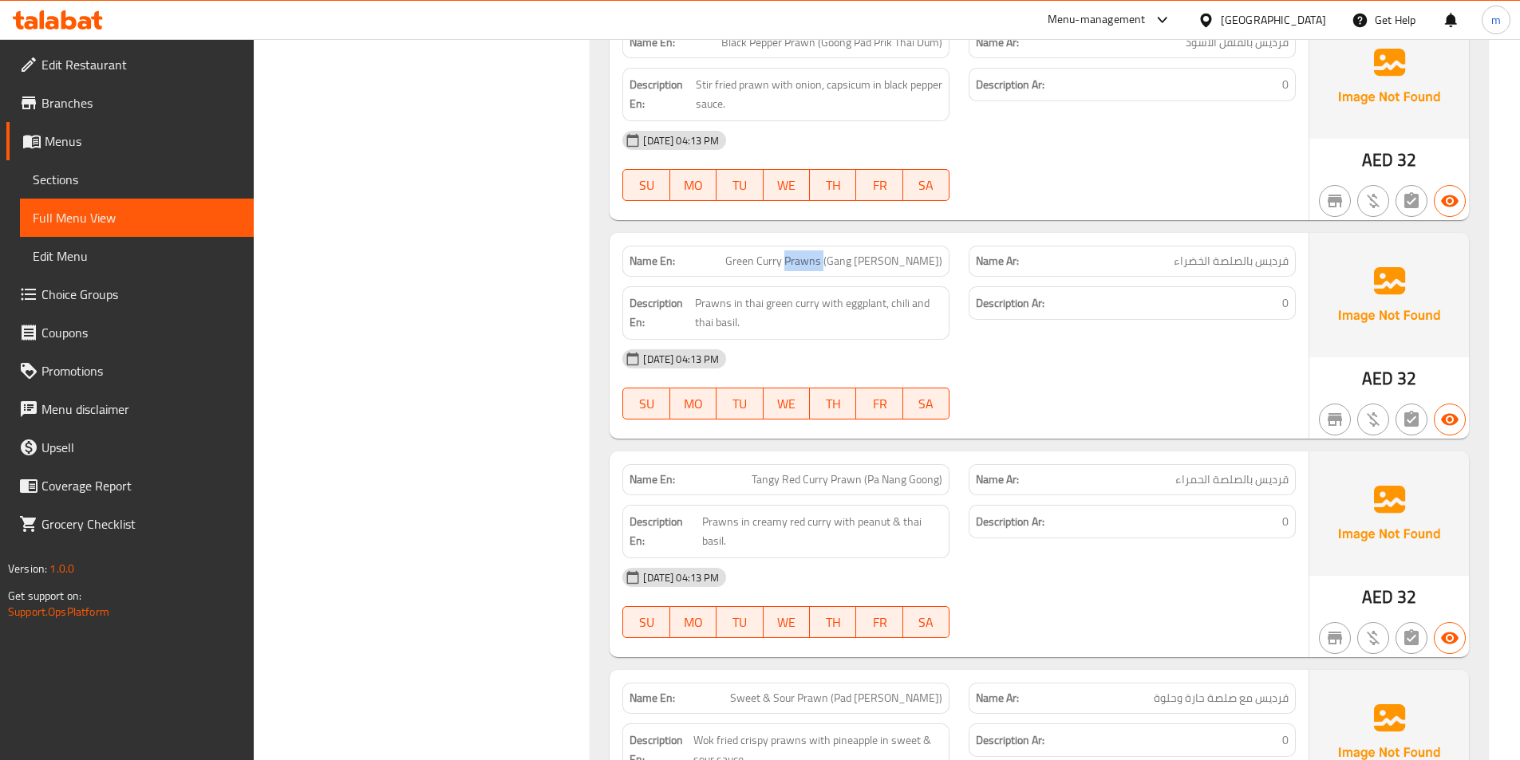
copy span "Prawns"
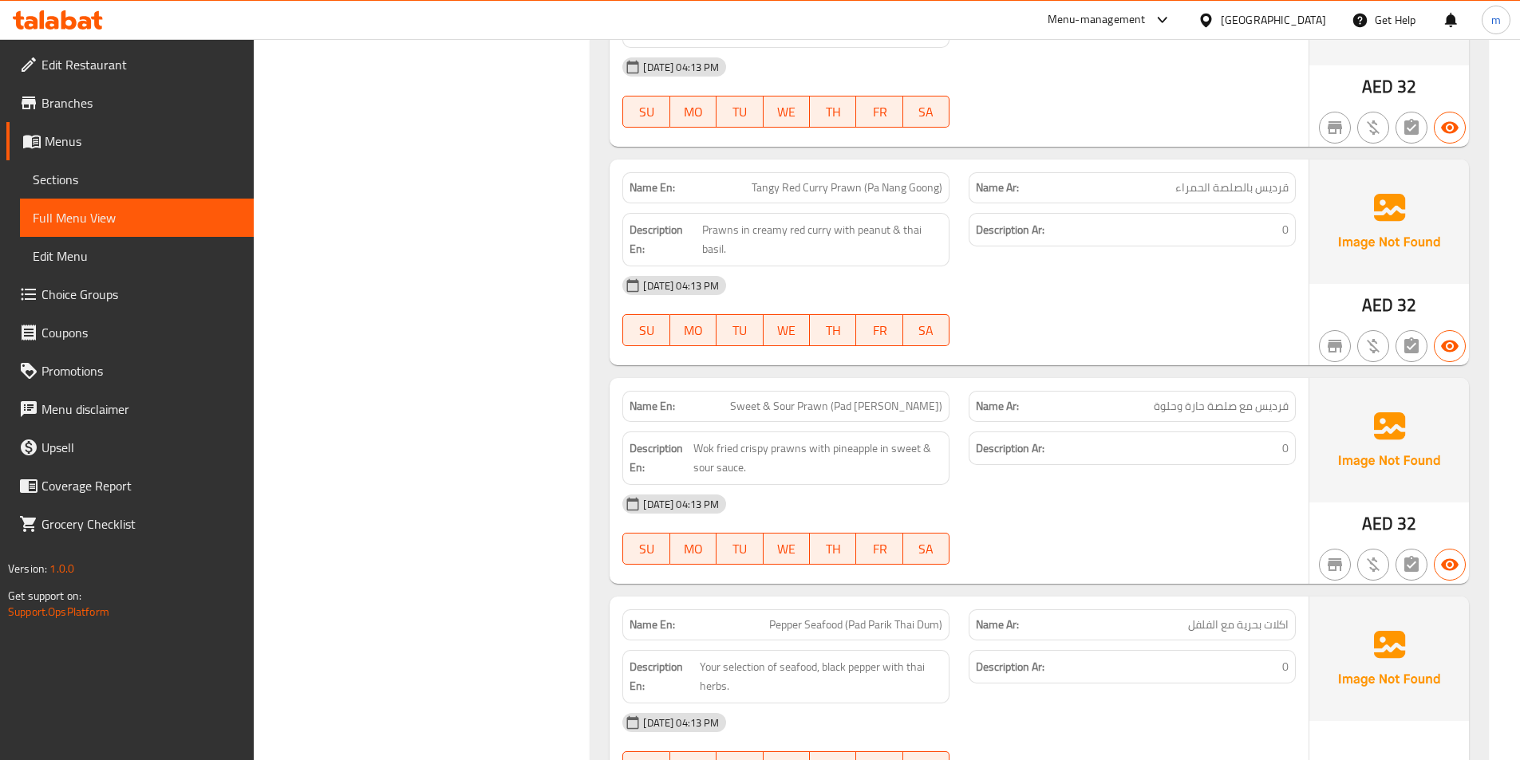
scroll to position [11534, 0]
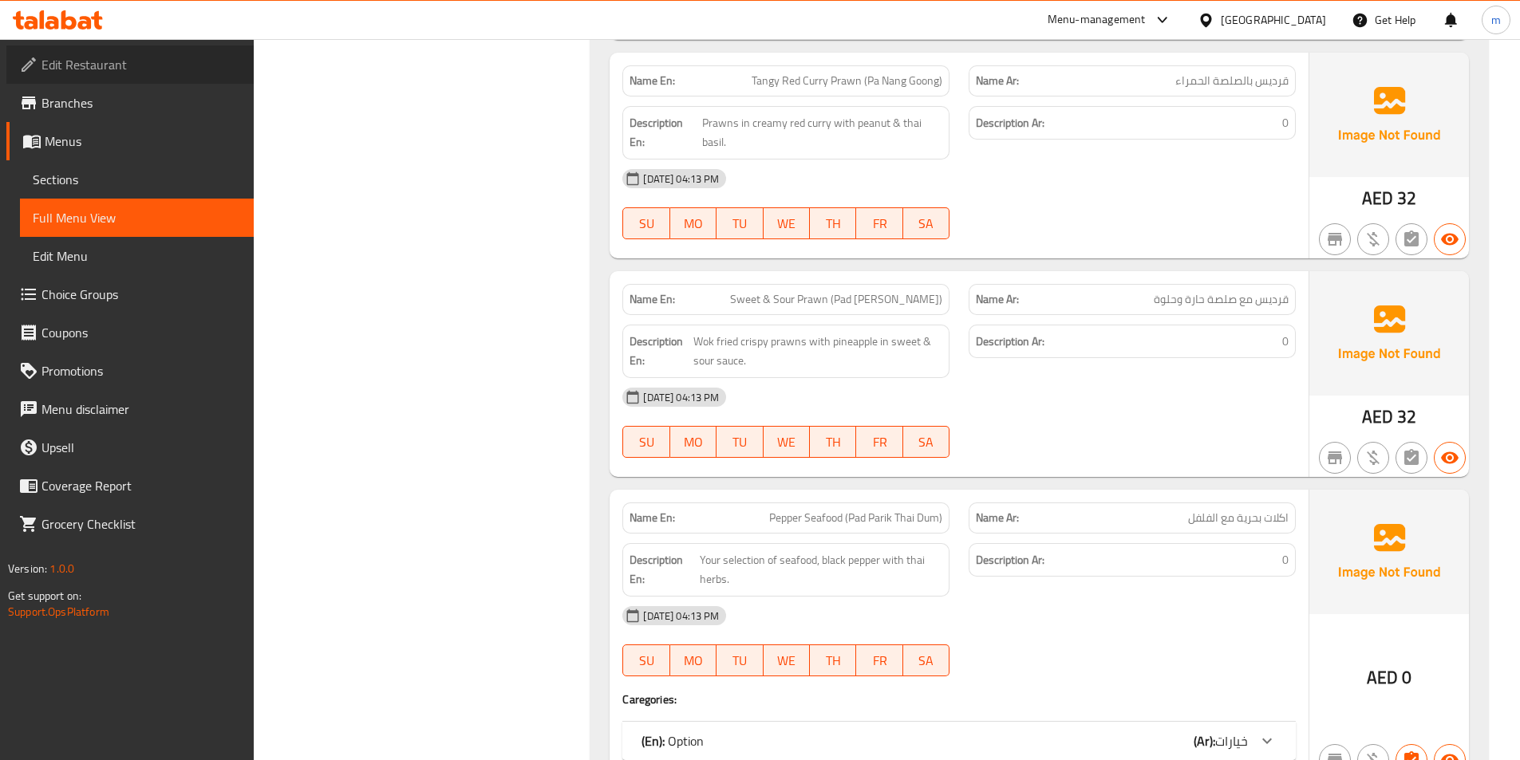
click at [130, 51] on link "Edit Restaurant" at bounding box center [129, 64] width 247 height 38
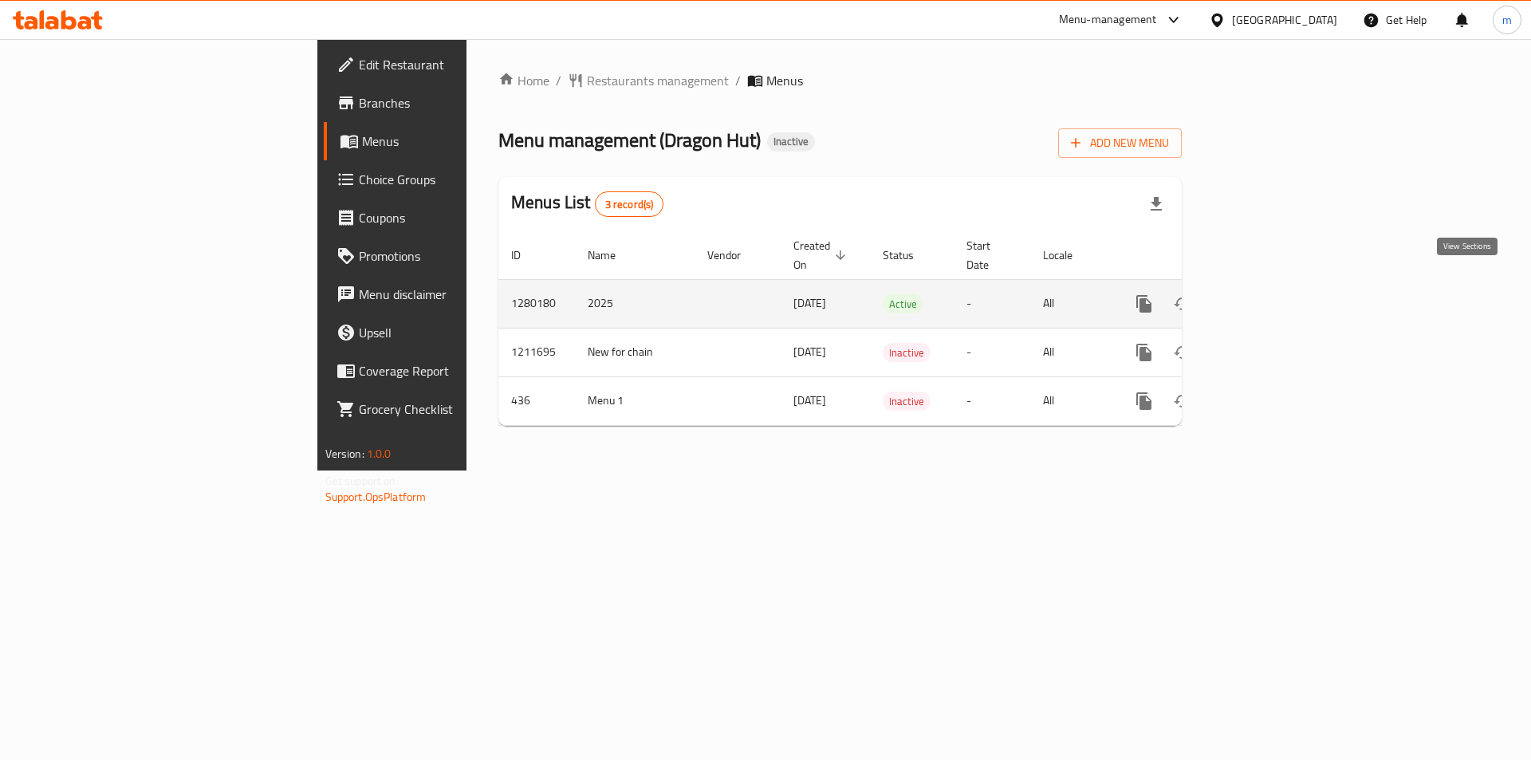
click at [1269, 294] on icon "enhanced table" at bounding box center [1259, 303] width 19 height 19
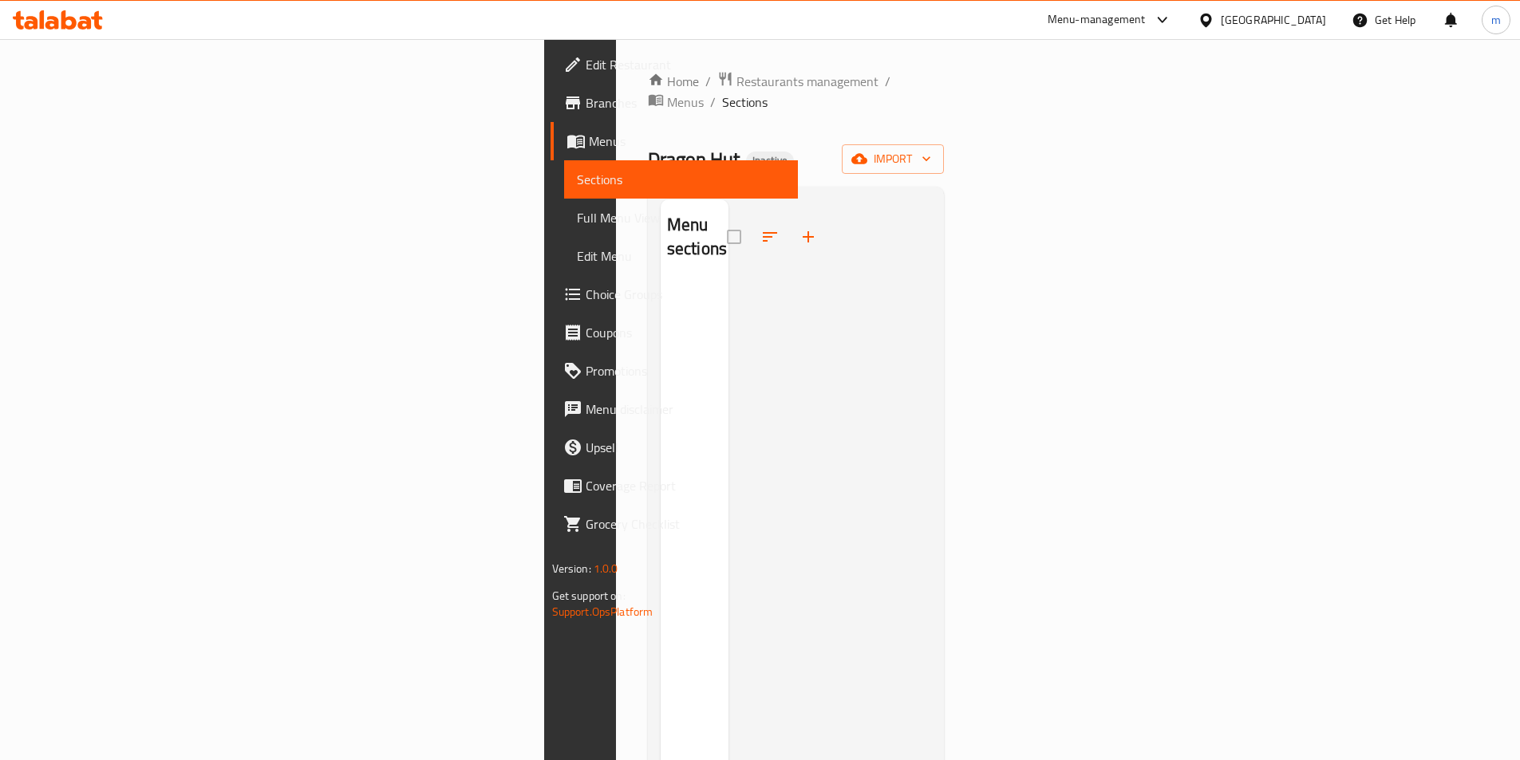
click at [589, 137] on span "Menus" at bounding box center [687, 141] width 196 height 19
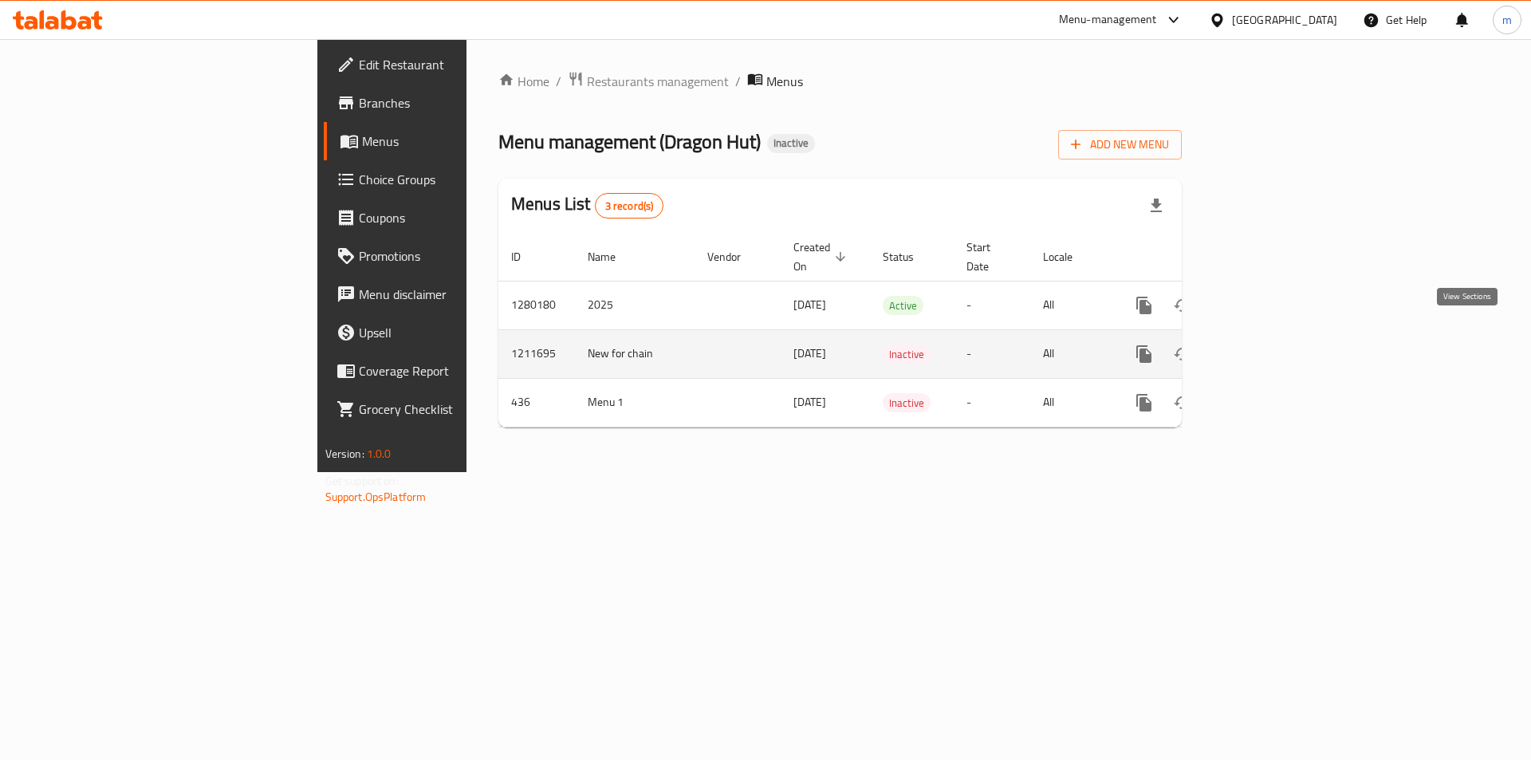
click at [1269, 345] on icon "enhanced table" at bounding box center [1259, 354] width 19 height 19
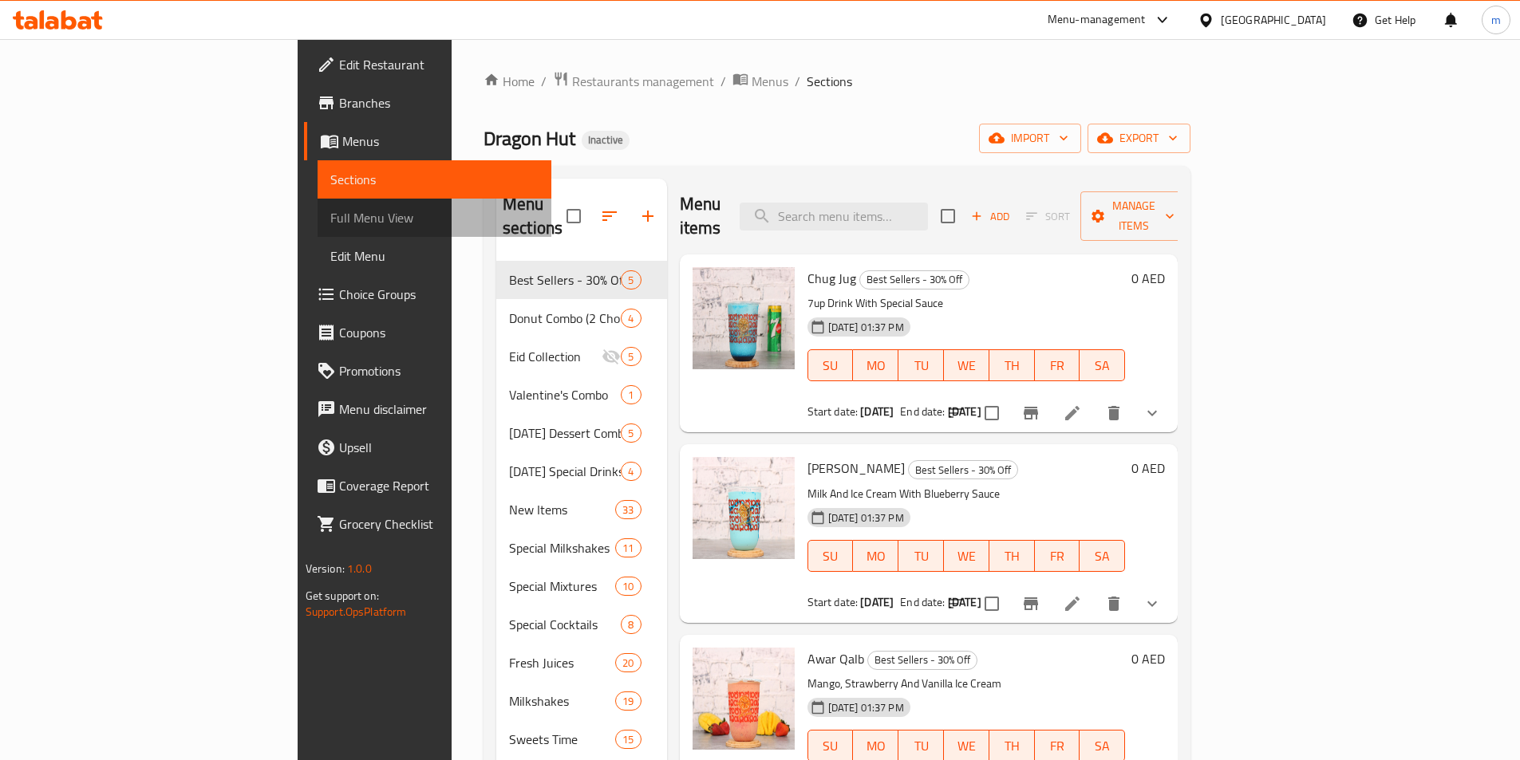
click at [330, 211] on span "Full Menu View" at bounding box center [434, 217] width 208 height 19
click at [330, 224] on span "Full Menu View" at bounding box center [434, 217] width 208 height 19
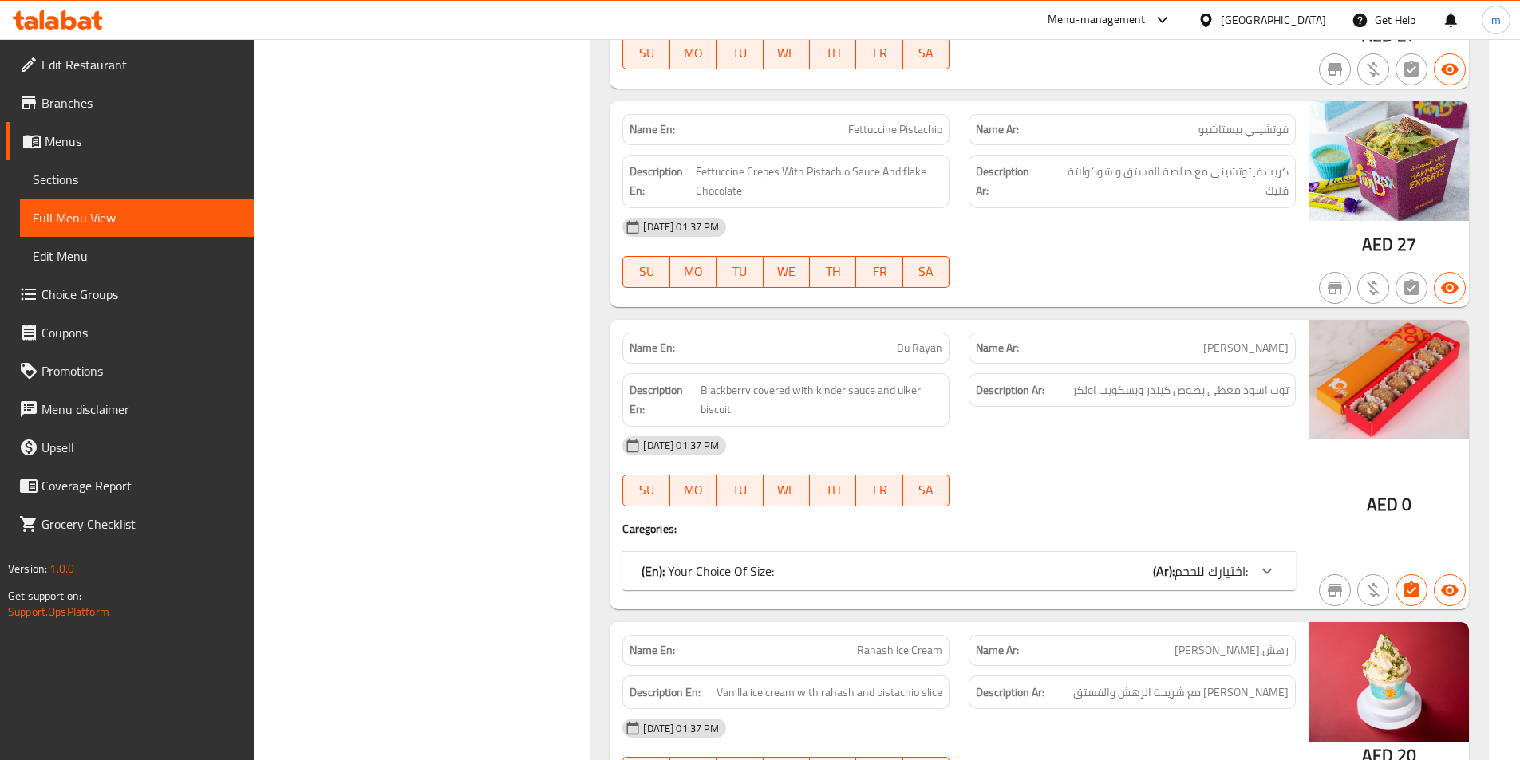
scroll to position [12060, 0]
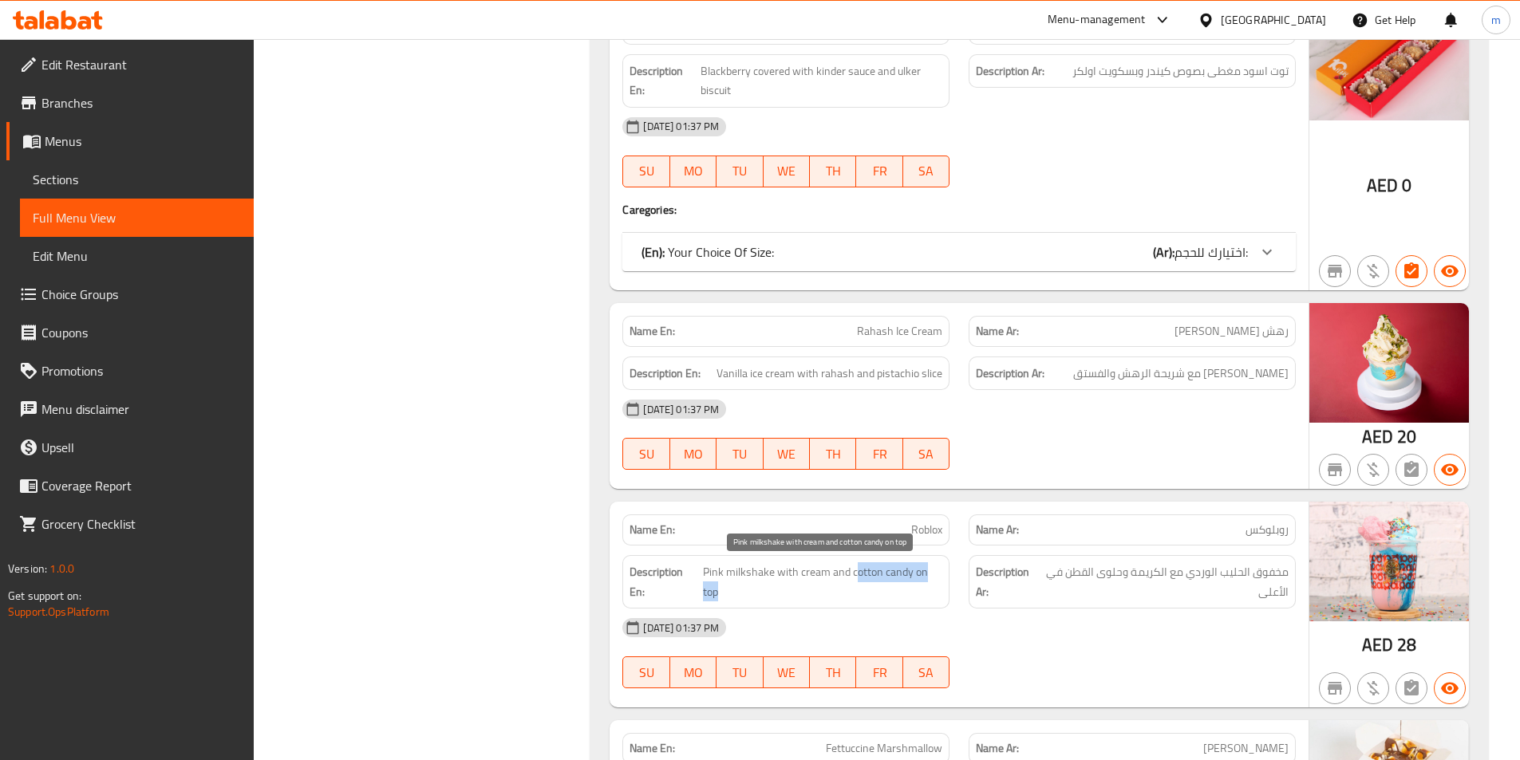
drag, startPoint x: 853, startPoint y: 578, endPoint x: 897, endPoint y: 578, distance: 43.9
click at [909, 587] on span "Pink milkshake with cream and cotton candy on top" at bounding box center [822, 581] width 239 height 39
click at [885, 570] on span "Pink milkshake with cream and cotton candy on top" at bounding box center [822, 581] width 239 height 39
drag, startPoint x: 852, startPoint y: 571, endPoint x: 909, endPoint y: 574, distance: 56.7
click at [909, 574] on span "Pink milkshake with cream and cotton candy on top" at bounding box center [822, 581] width 239 height 39
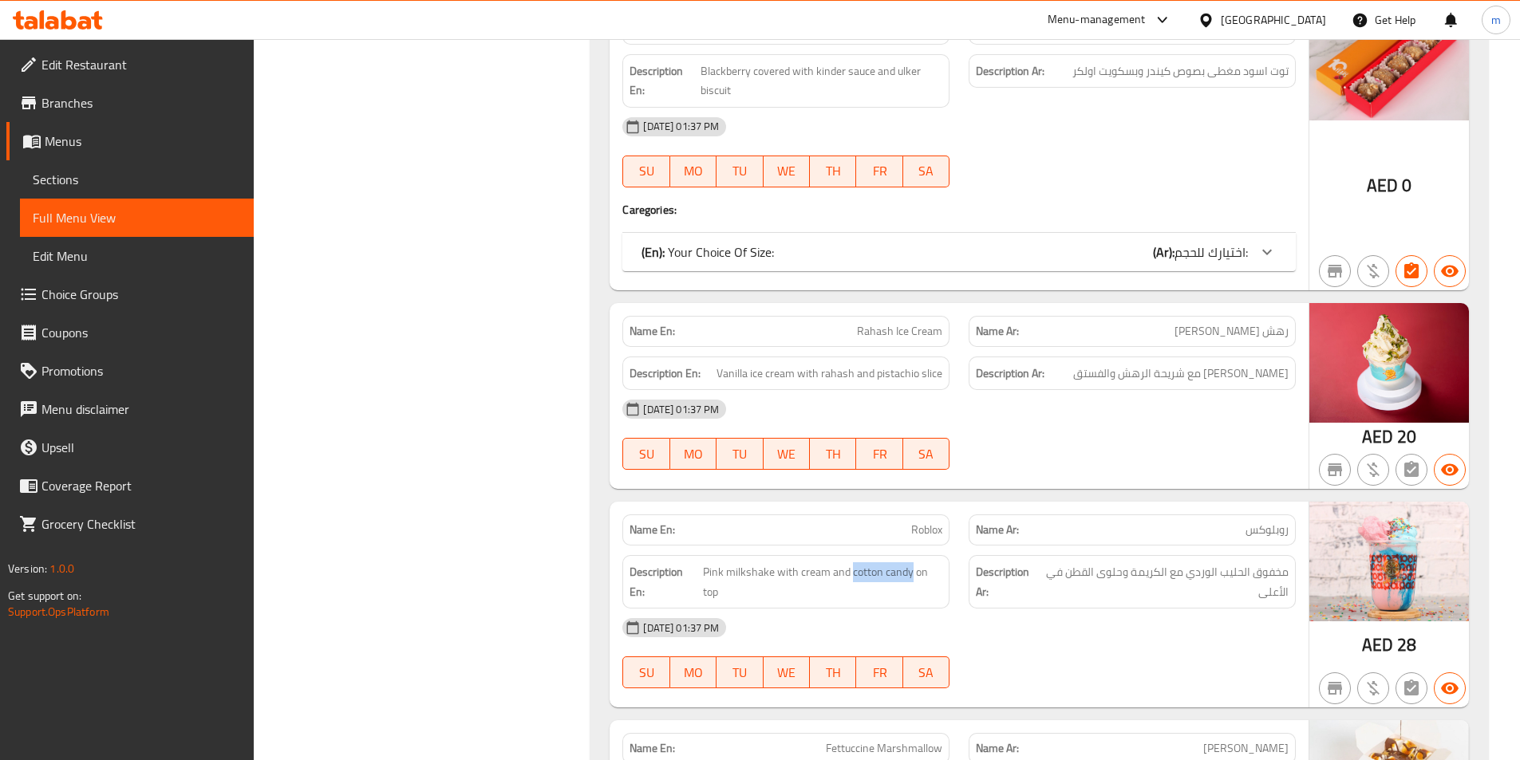
copy span "cotton candy"
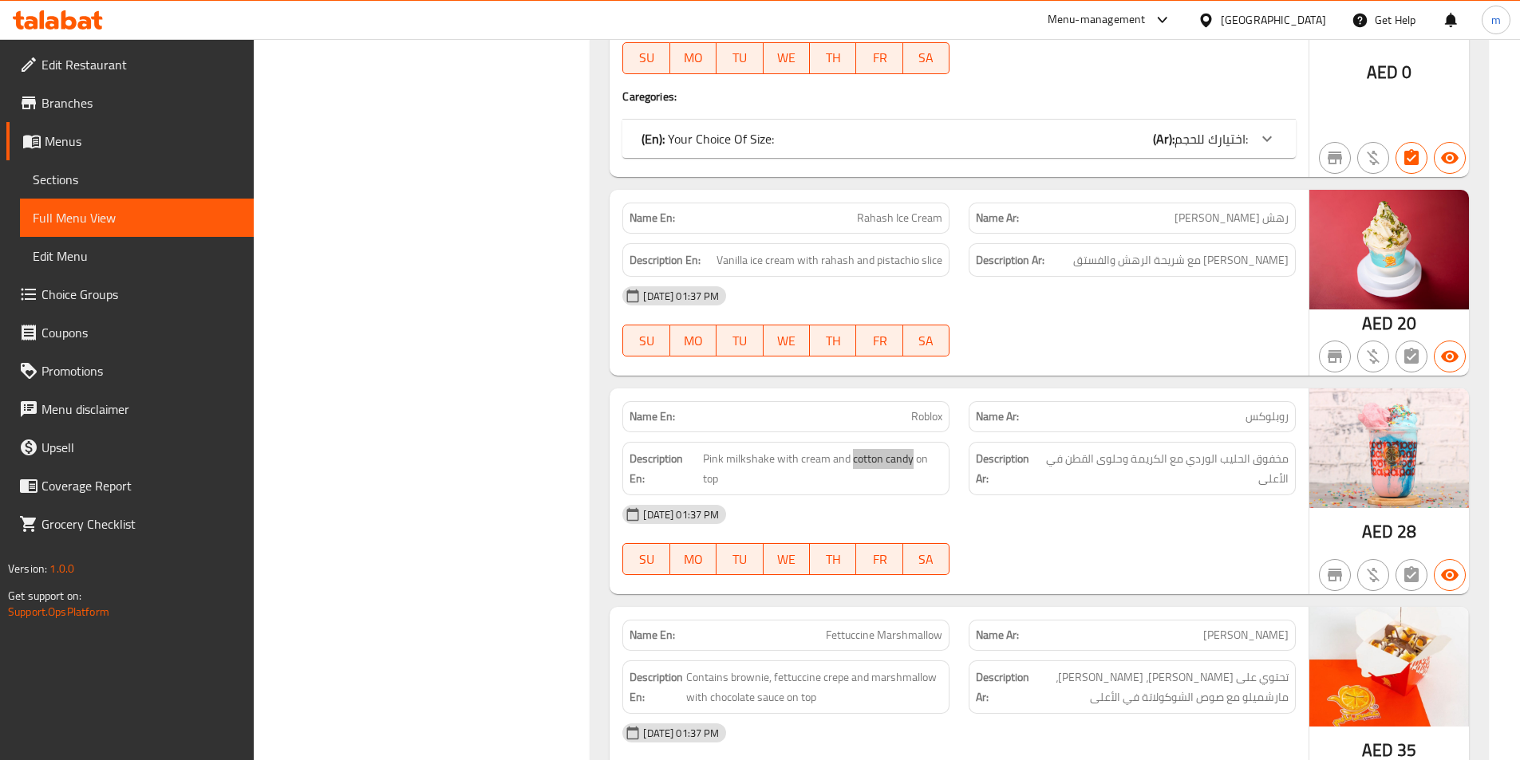
scroll to position [12299, 0]
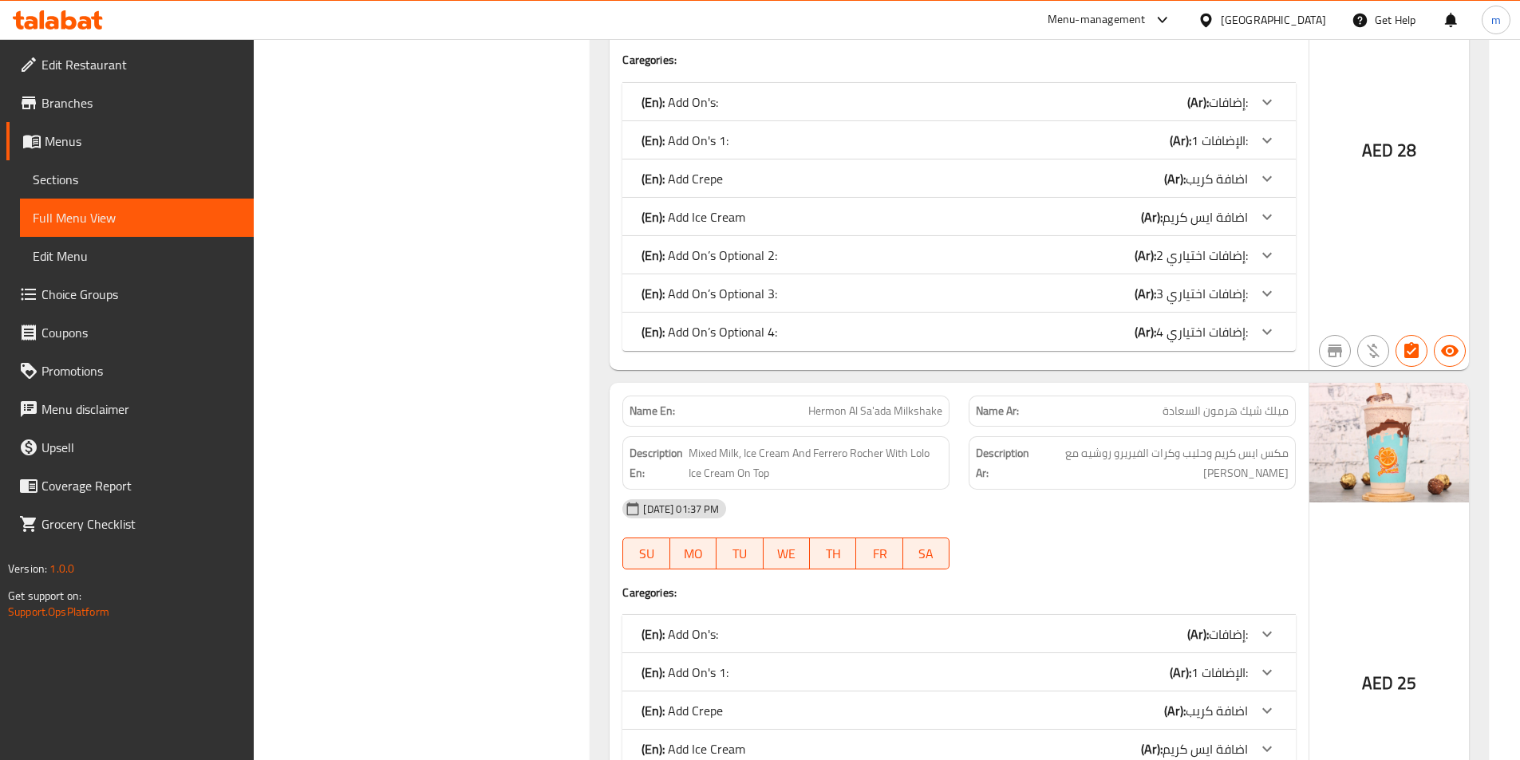
scroll to position [16287, 0]
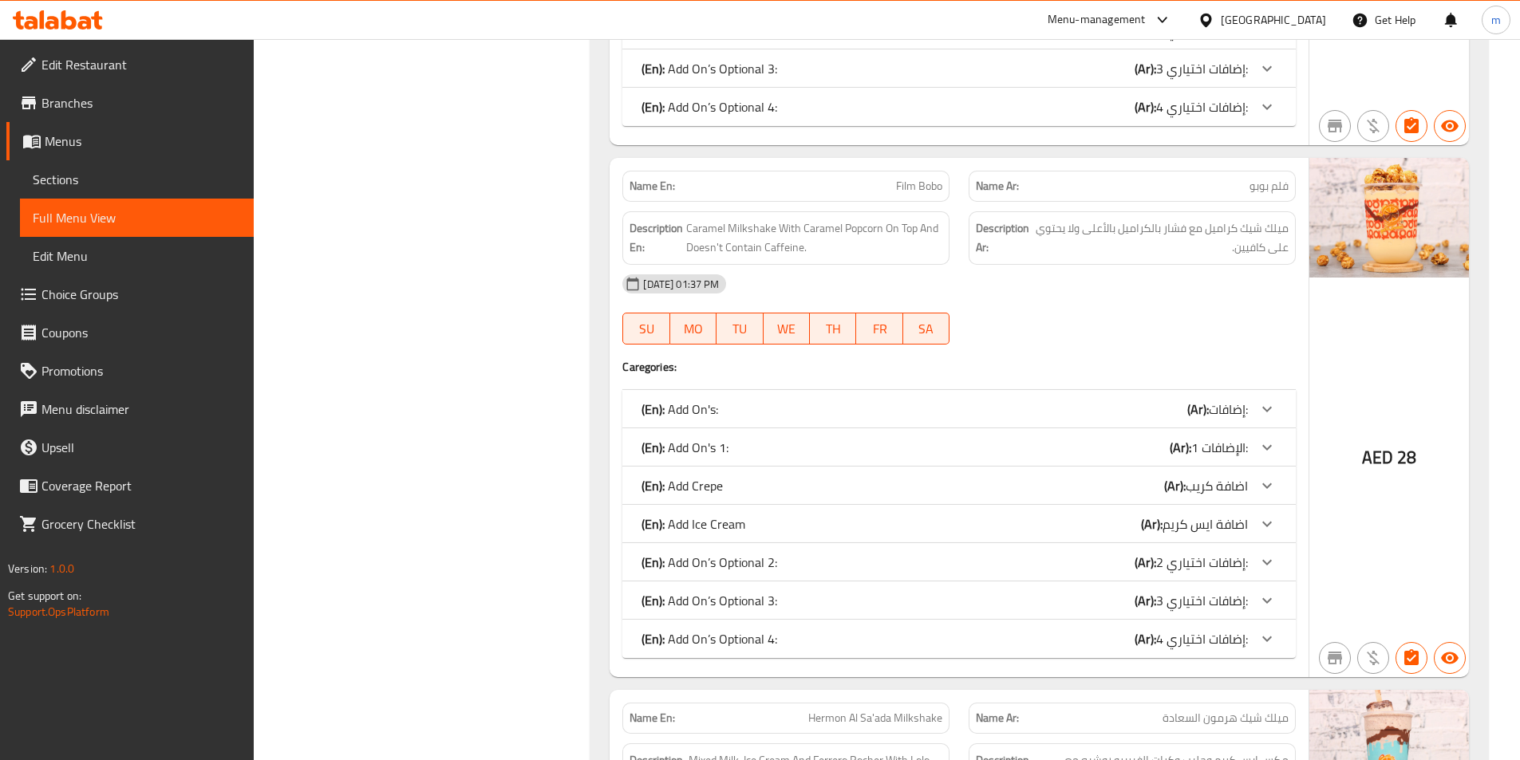
drag, startPoint x: 499, startPoint y: 322, endPoint x: 508, endPoint y: 140, distance: 182.1
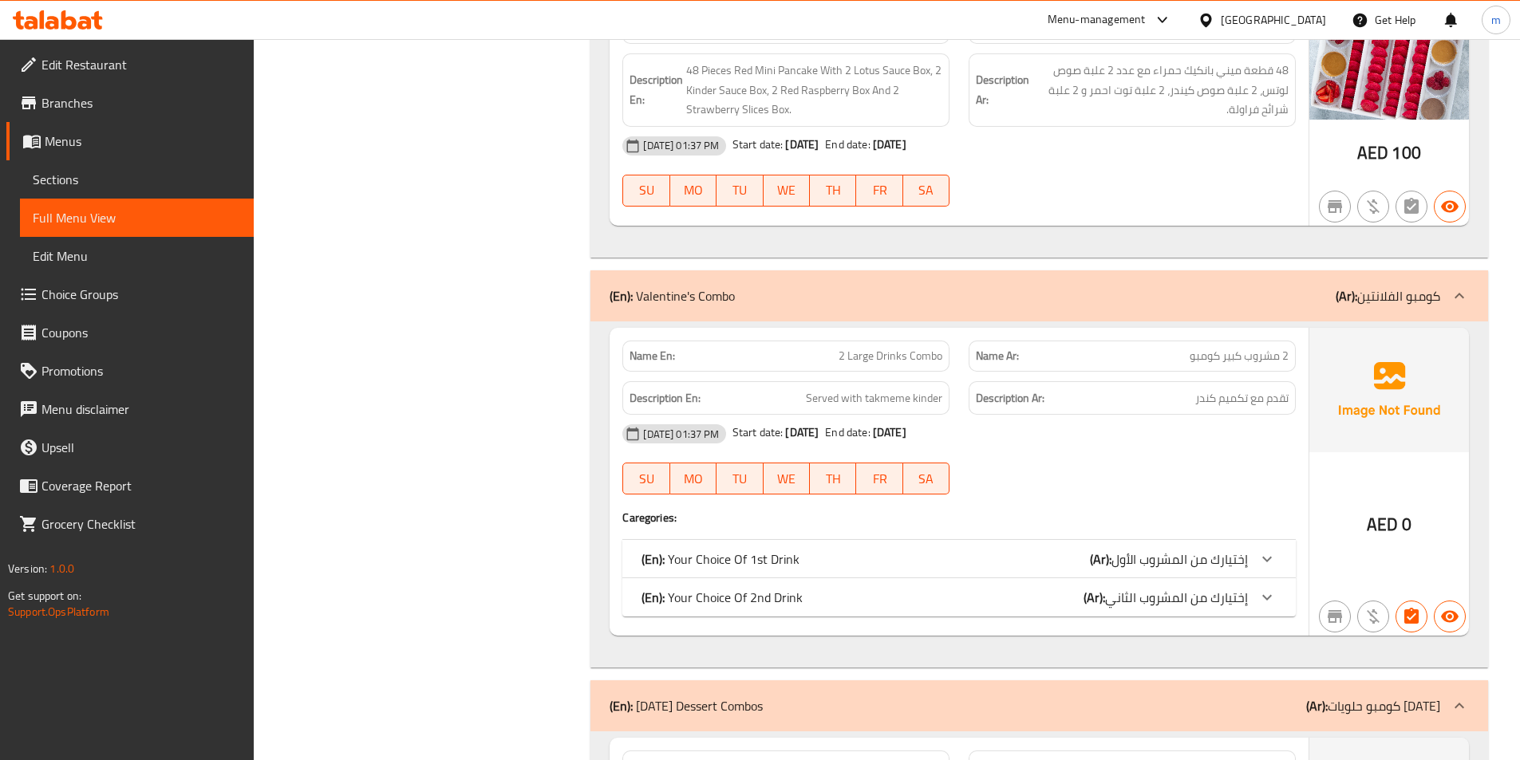
drag, startPoint x: 500, startPoint y: 568, endPoint x: 491, endPoint y: 448, distance: 120.0
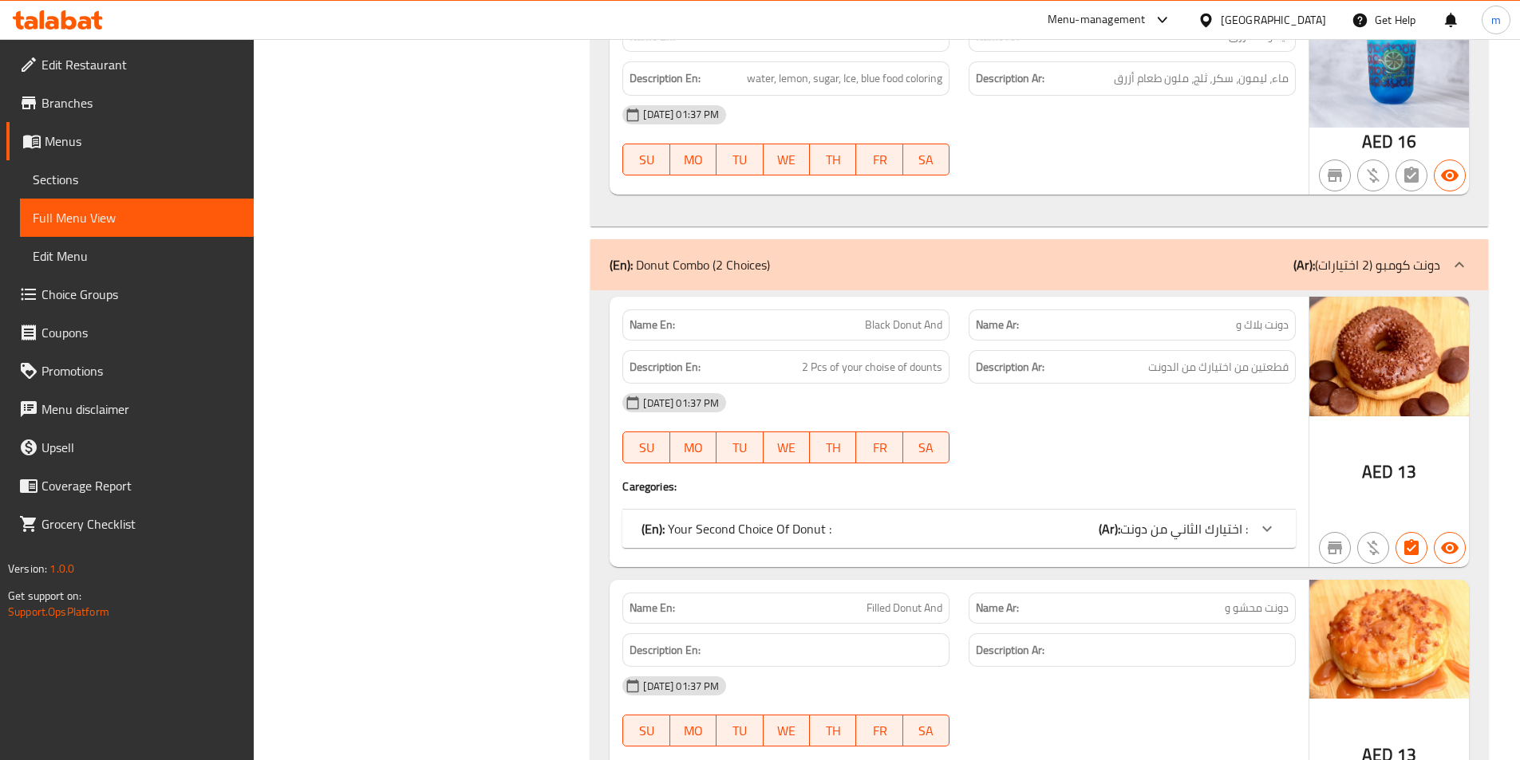
scroll to position [0, 0]
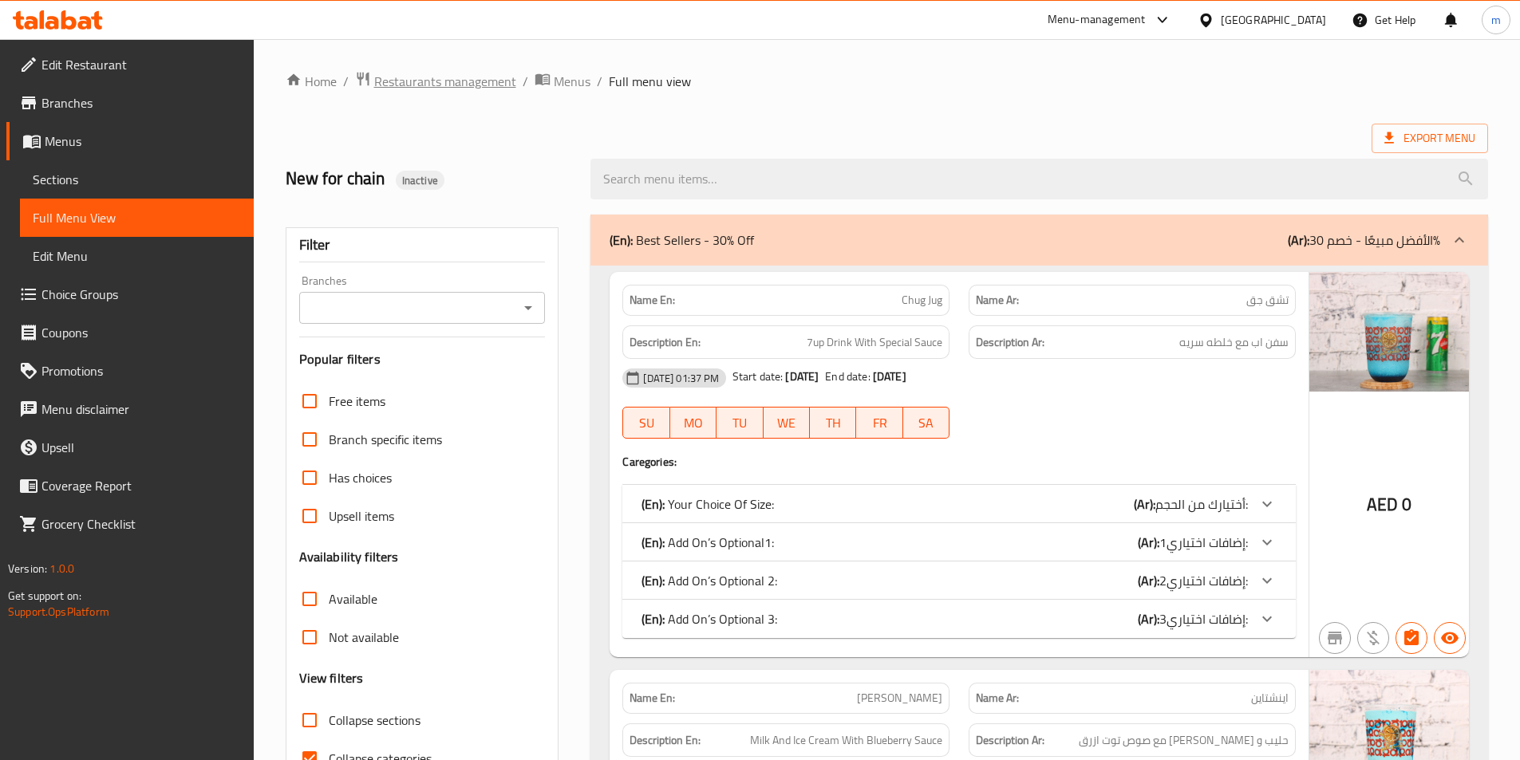
click at [431, 81] on span "Restaurants management" at bounding box center [445, 81] width 142 height 19
